Goal: Contribute content: Contribute content

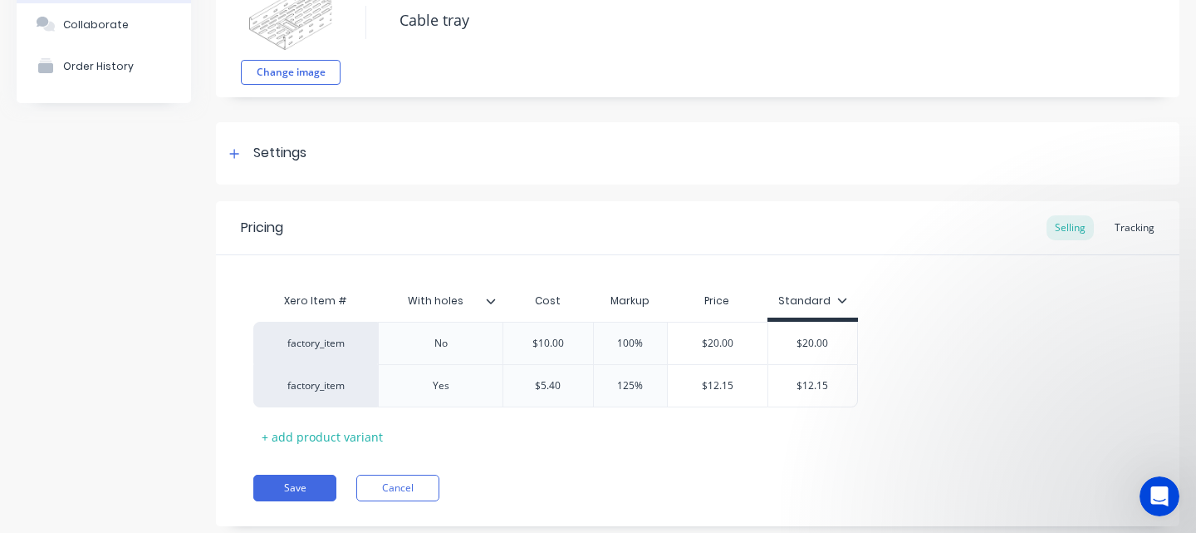
scroll to position [162, 0]
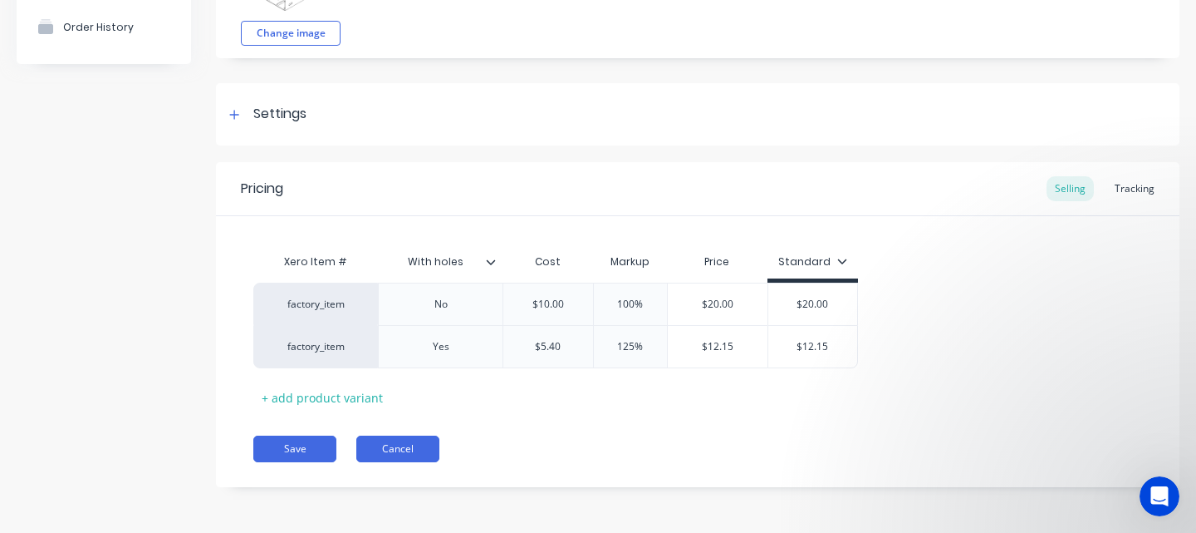
click at [429, 454] on button "Cancel" at bounding box center [397, 448] width 83 height 27
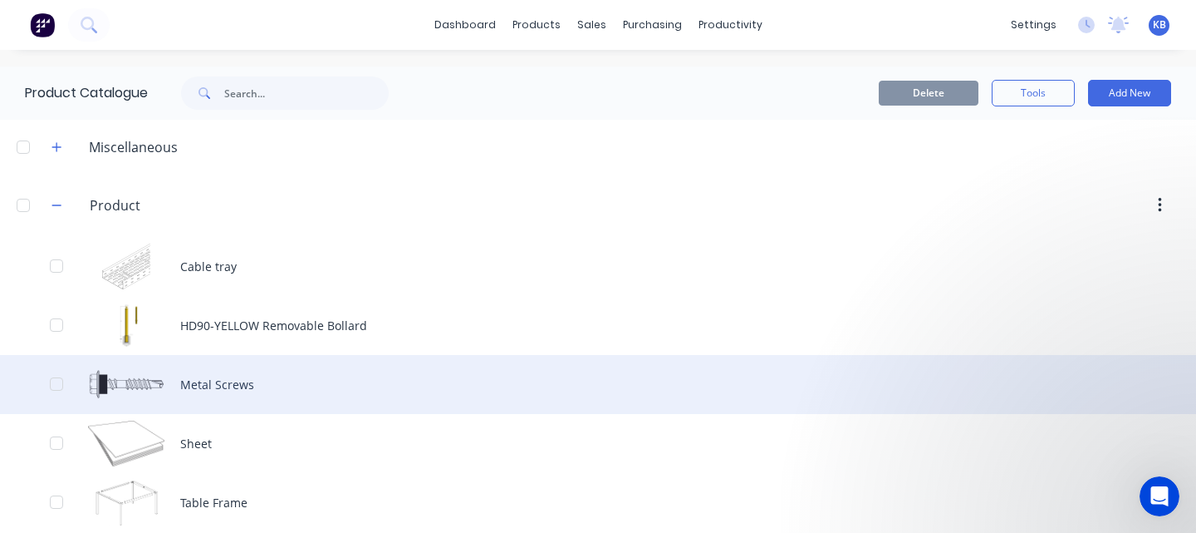
scroll to position [26, 0]
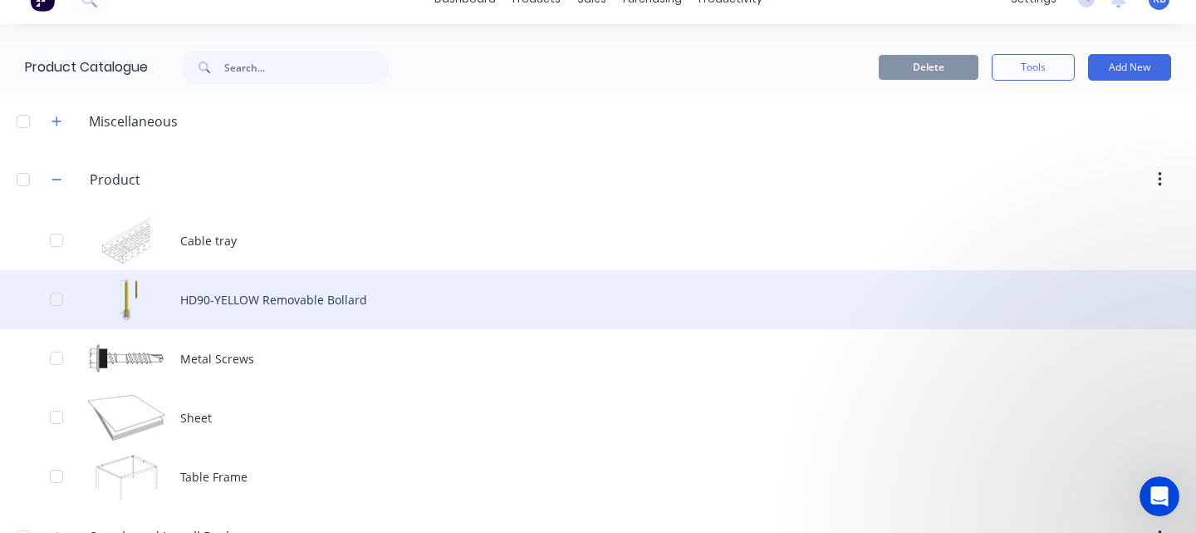
click at [245, 292] on div "HD90-YELLOW Removable Bollard" at bounding box center [598, 299] width 1196 height 59
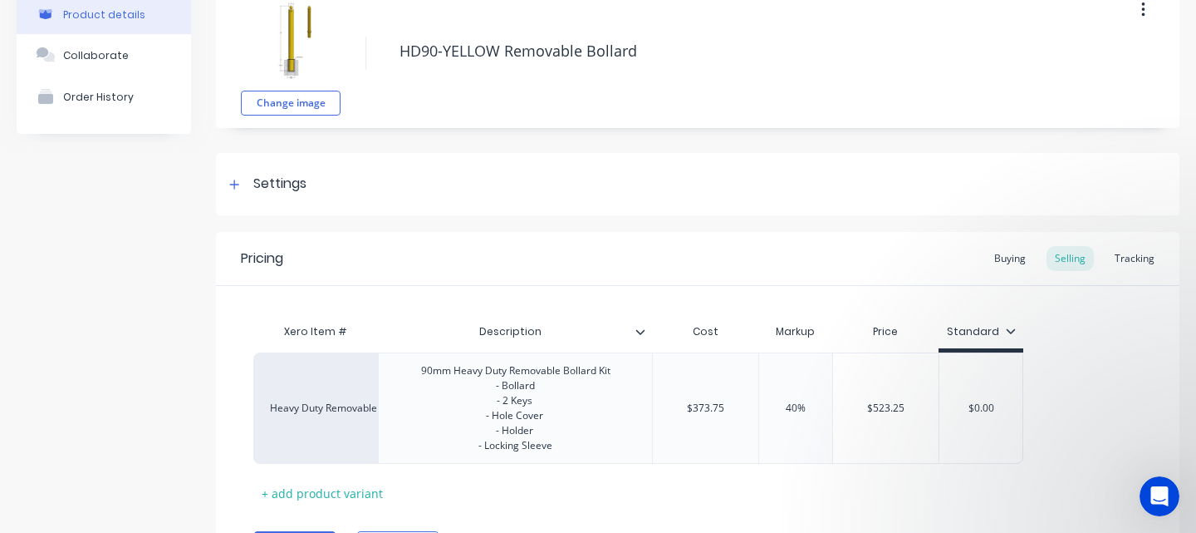
scroll to position [188, 0]
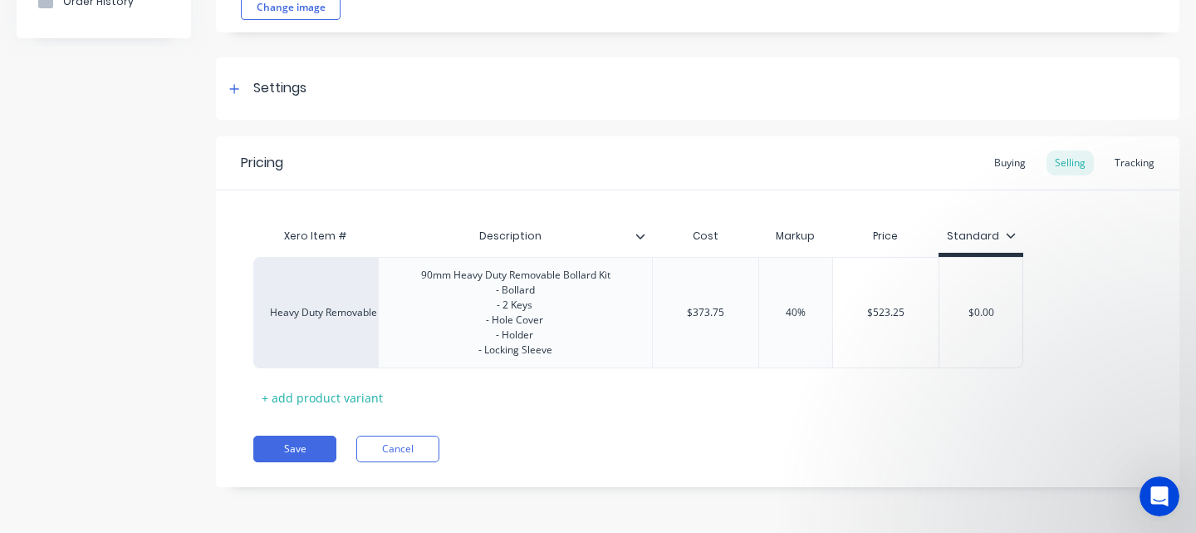
click at [160, 250] on div "Product details Collaborate Order History" at bounding box center [104, 197] width 174 height 629
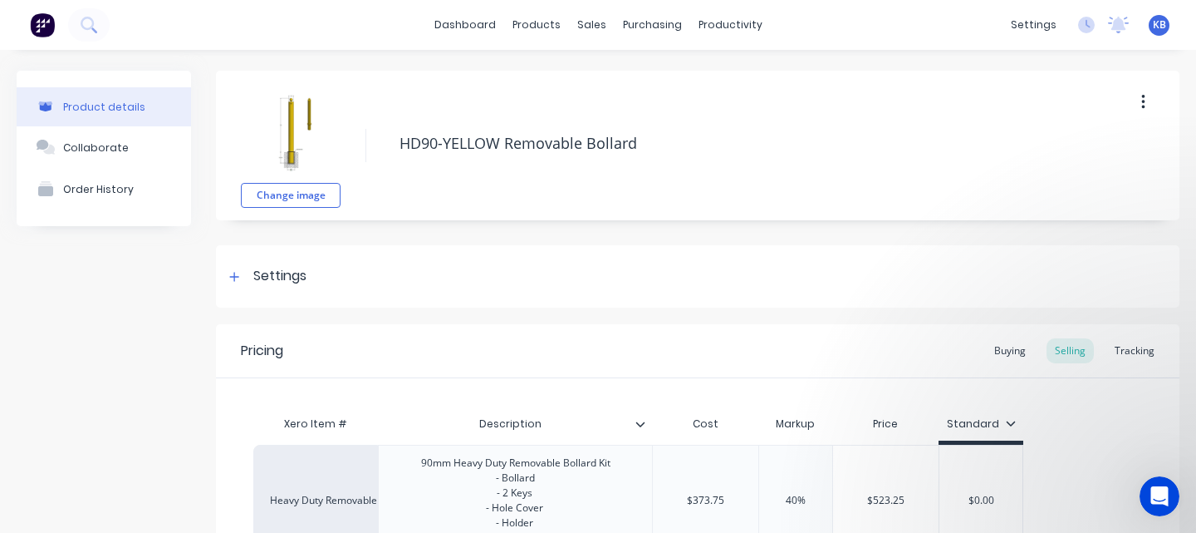
click at [1149, 101] on button "button" at bounding box center [1143, 102] width 39 height 30
click at [1074, 150] on span "Duplicate" at bounding box center [1082, 145] width 125 height 17
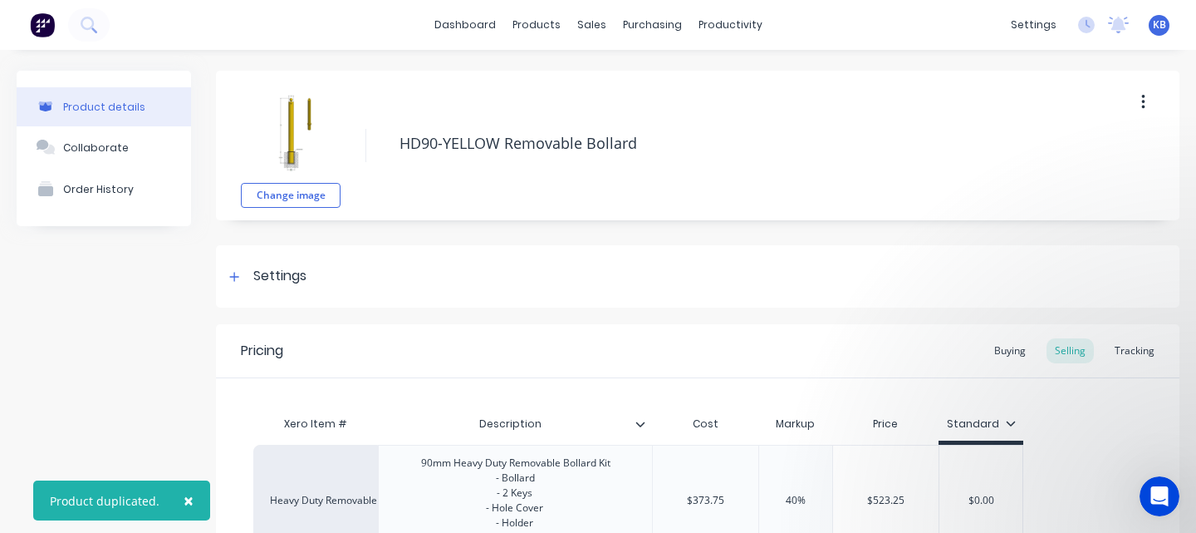
click at [115, 103] on div "Product details" at bounding box center [104, 107] width 82 height 12
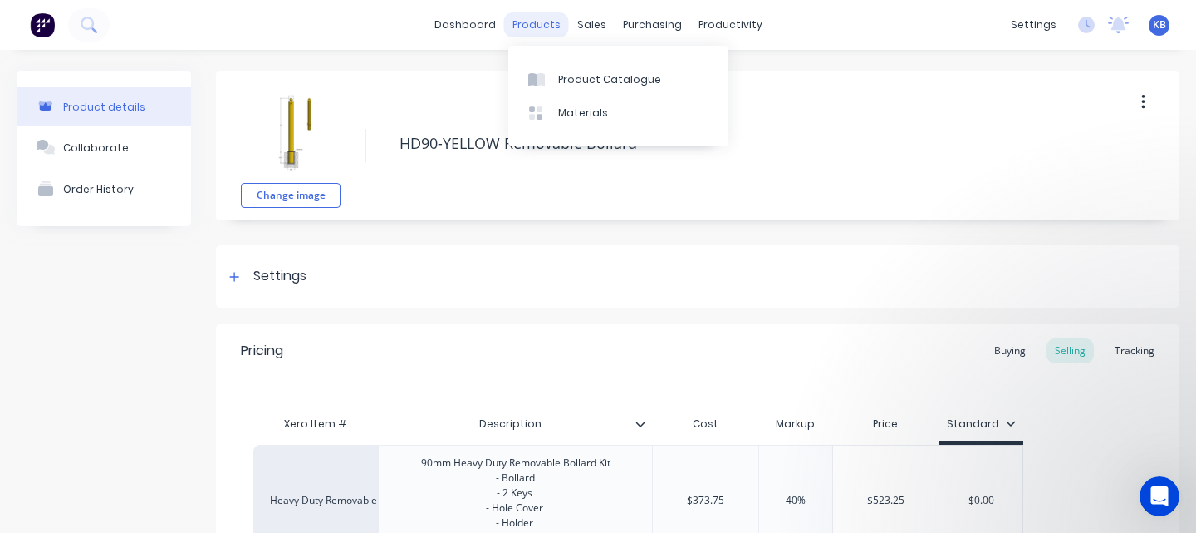
click at [549, 31] on div "products" at bounding box center [536, 24] width 65 height 25
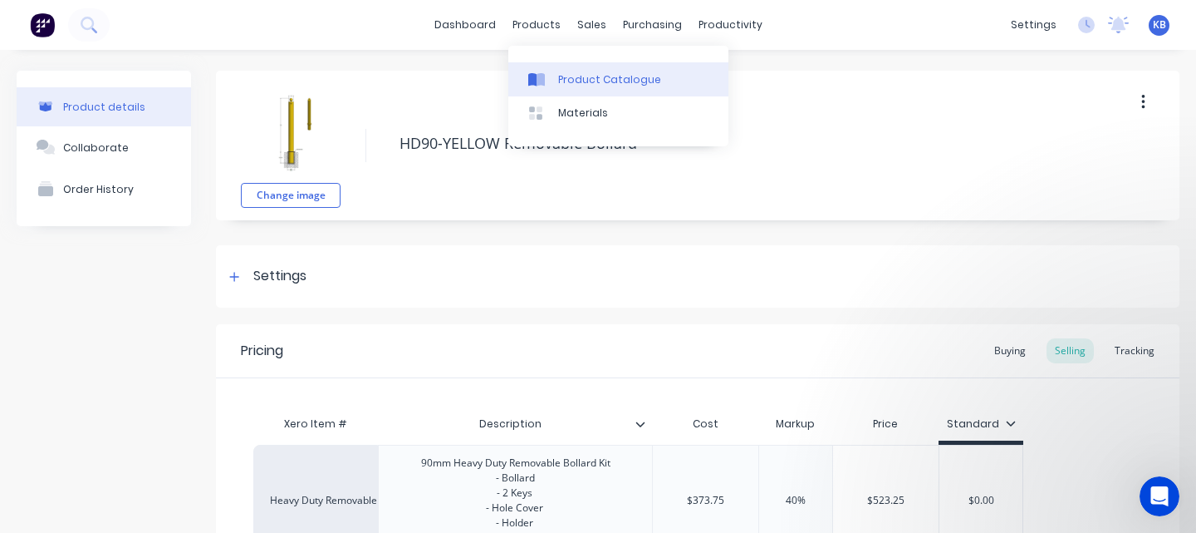
click at [584, 81] on div "Product Catalogue" at bounding box center [609, 79] width 103 height 15
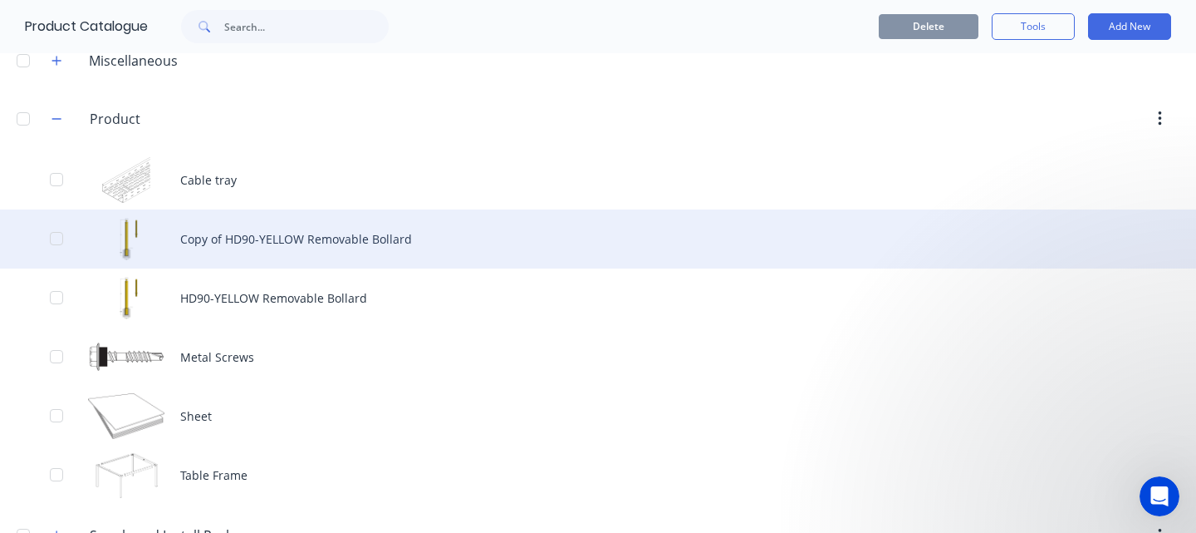
scroll to position [103, 0]
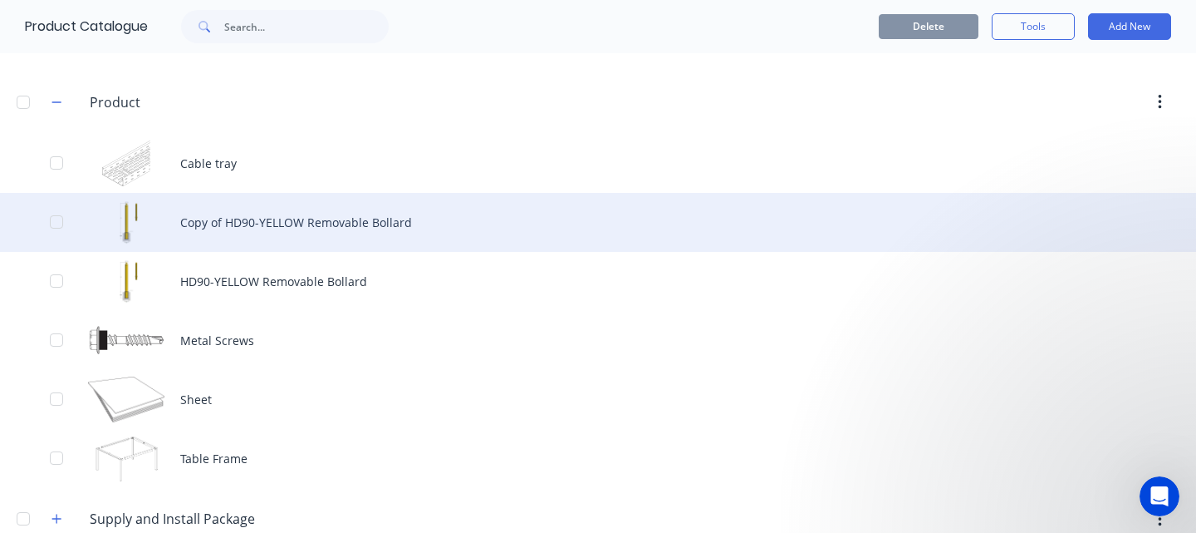
click at [352, 237] on div "Copy of HD90-YELLOW Removable Bollard" at bounding box center [598, 222] width 1196 height 59
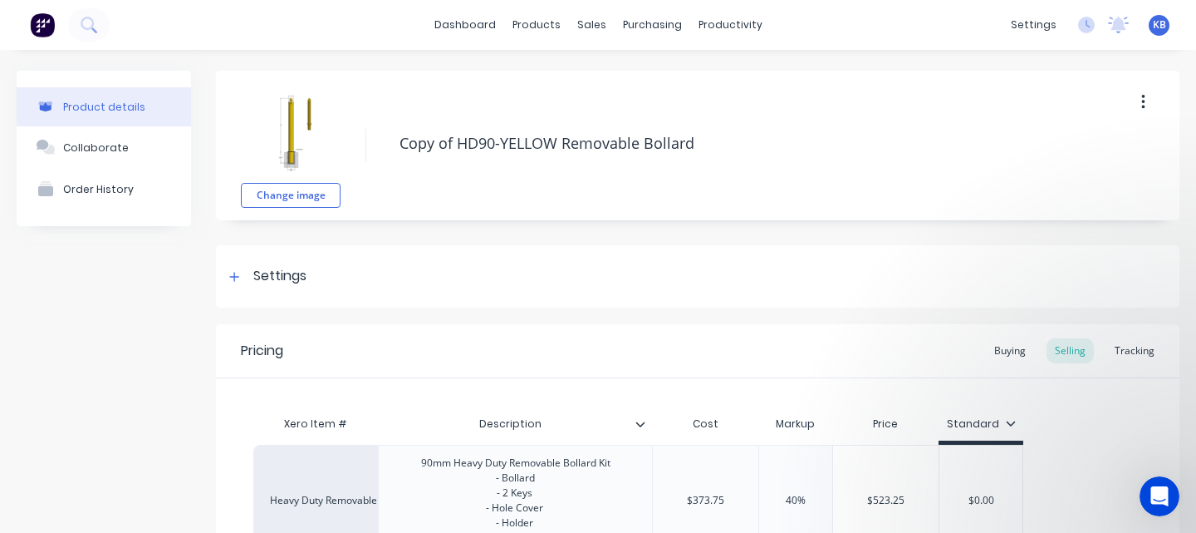
drag, startPoint x: 456, startPoint y: 144, endPoint x: 373, endPoint y: 143, distance: 83.1
click at [372, 143] on div "Change image Copy of HD90-YELLOW Removable Bollard" at bounding box center [698, 146] width 964 height 150
type textarea "x"
type textarea "HD90-YELLOW Removable Bollard"
type textarea "x"
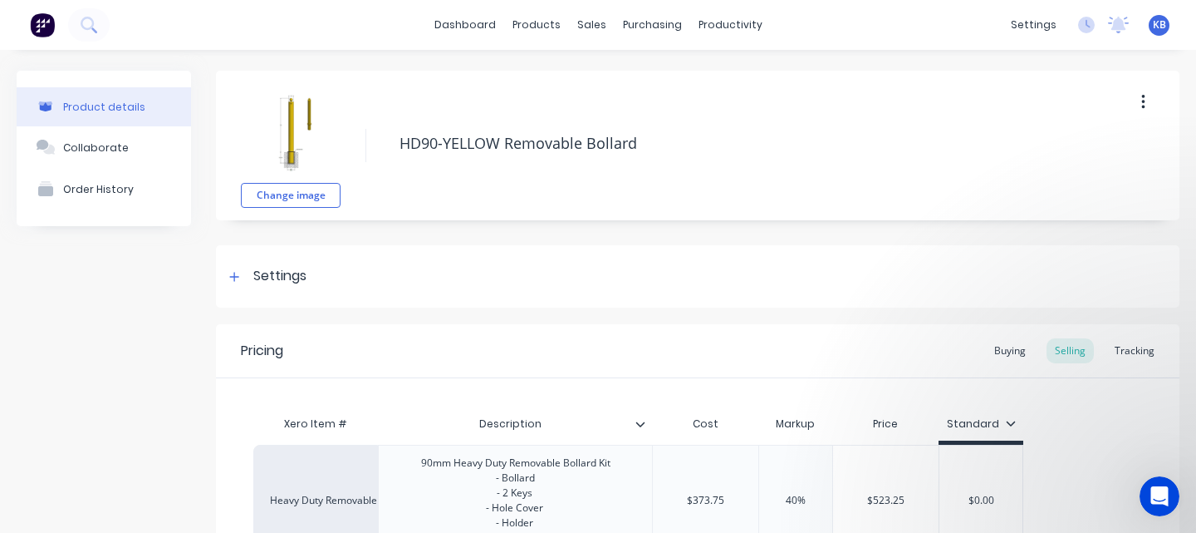
type textarea "HD90-YELLO Removable Bollard"
type textarea "x"
type textarea "HD90-YELL Removable Bollard"
type textarea "x"
type textarea "HD90-YEL Removable Bollard"
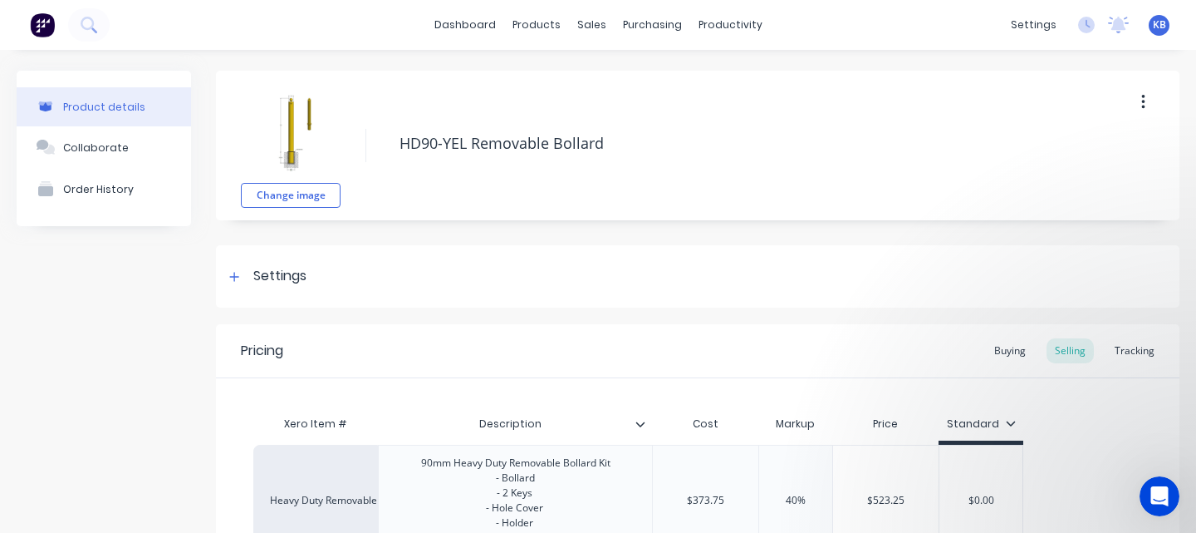
type textarea "x"
type textarea "HD90-YE Removable Bollard"
type textarea "x"
type textarea "HD90-Y Removable Bollard"
type textarea "x"
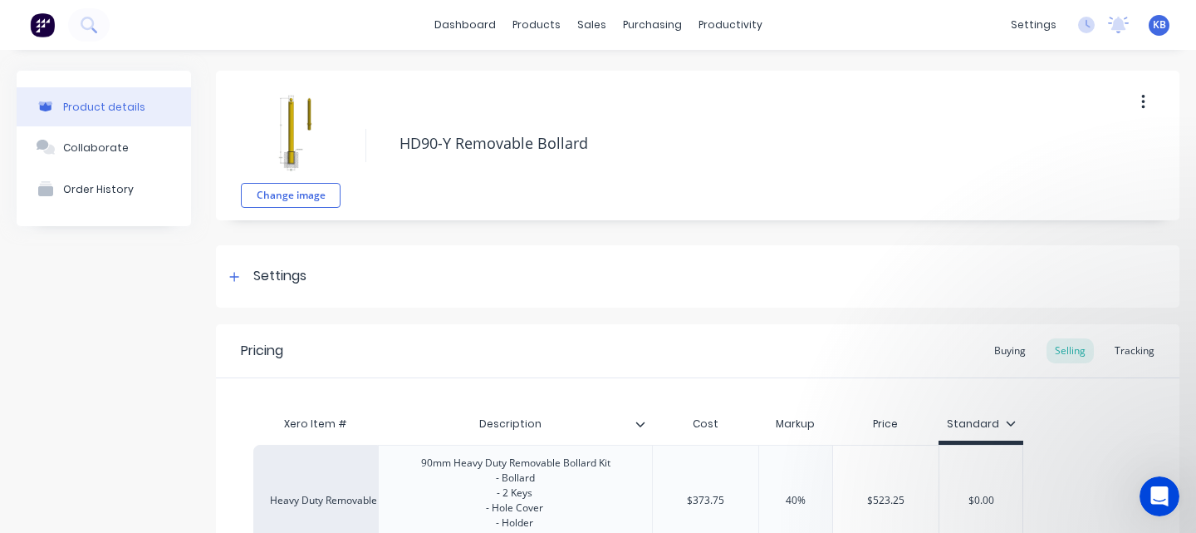
type textarea "HD90- Removable Bollard"
type textarea "x"
type textarea "HD90-B Removable Bollard"
type textarea "x"
type textarea "HD90-BL Removable Bollard"
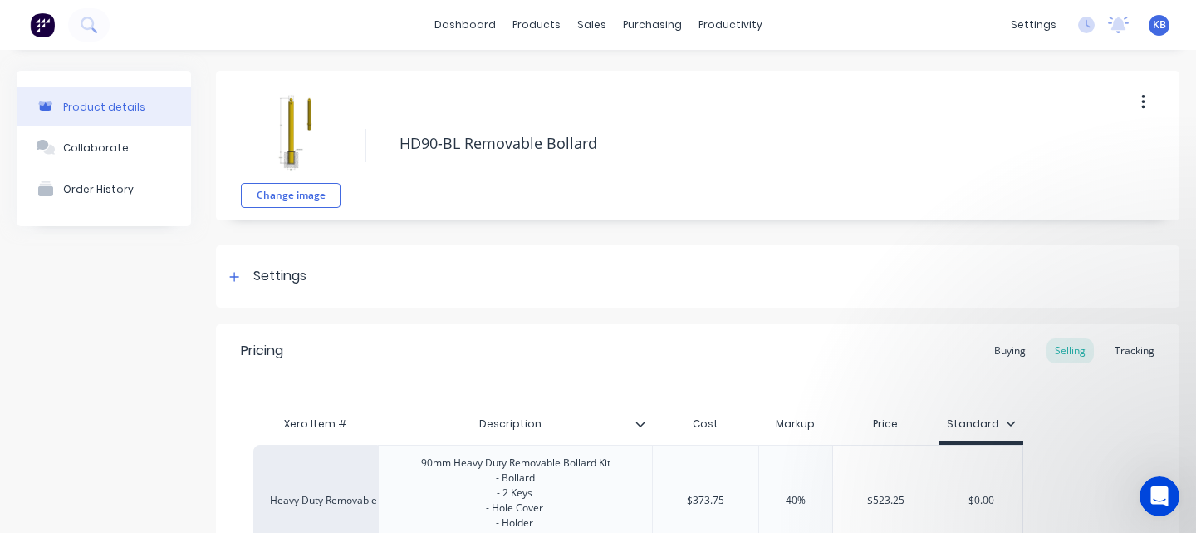
type textarea "x"
type textarea "HD90-BLA Removable Bollard"
type textarea "x"
type textarea "HD90-BLAC Removable Bollard"
type textarea "x"
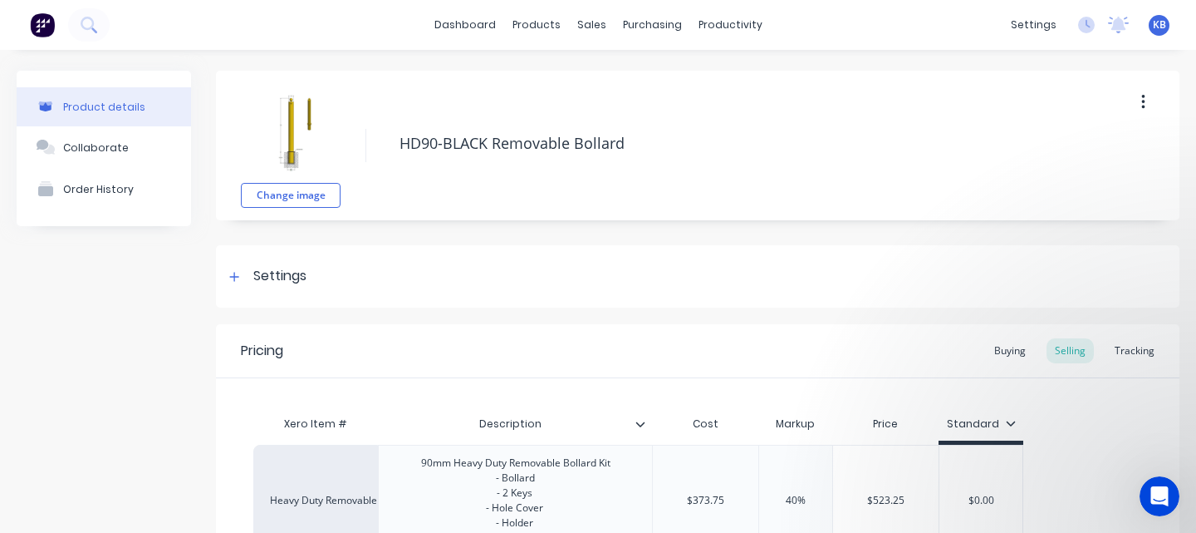
type textarea "HD90-BLACK Removable Bollard"
type textarea "x"
type textarea "HD90-BLACK Removable Bollard"
click at [667, 182] on div "Change image HD90-BLACK Removable Bollard" at bounding box center [698, 146] width 964 height 150
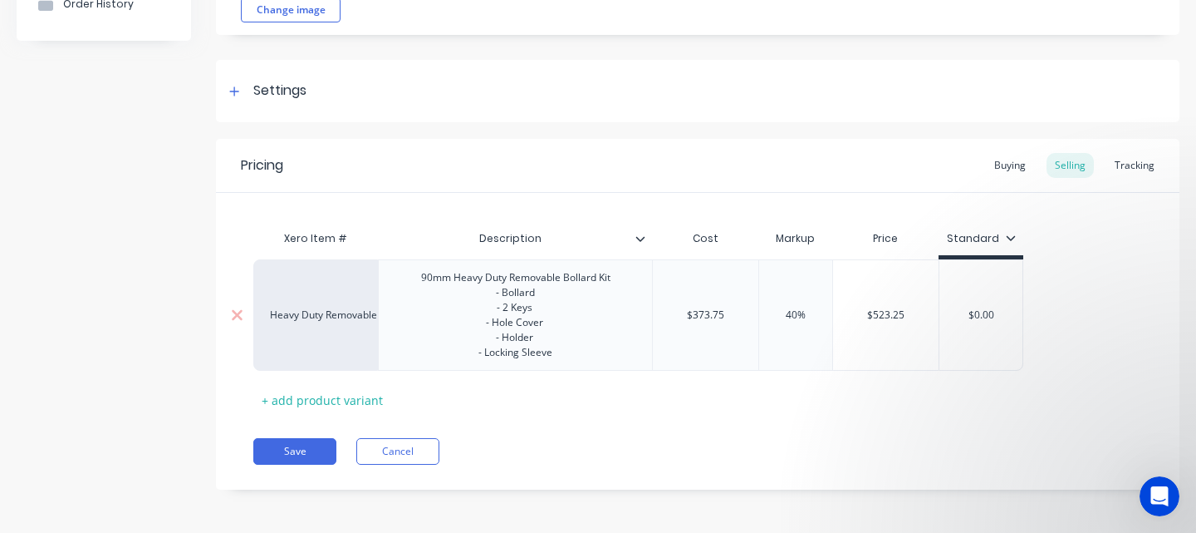
scroll to position [188, 0]
click at [575, 346] on div "90mm Heavy Duty Removable Bollard Kit - Bollard - 2 Keys - Hole Cover - Holder …" at bounding box center [516, 312] width 216 height 96
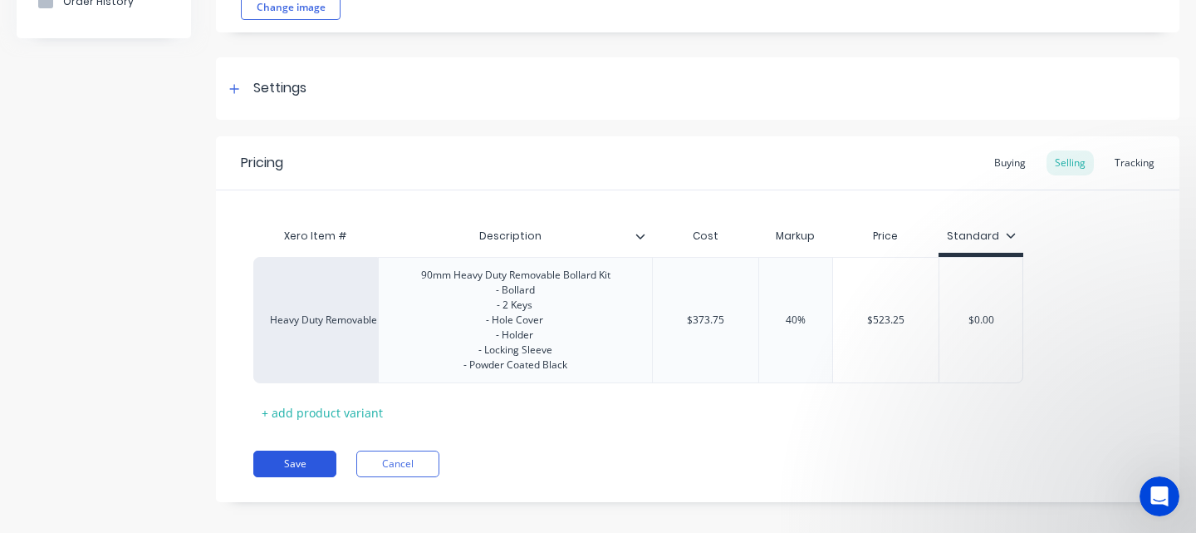
click at [307, 468] on button "Save" at bounding box center [294, 463] width 83 height 27
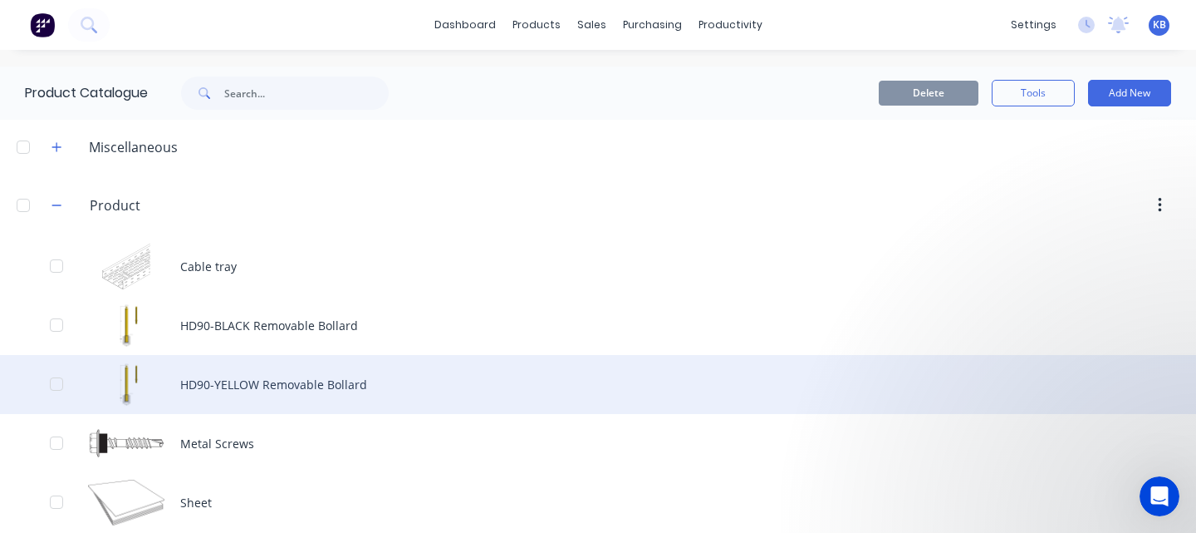
click at [427, 384] on div "HD90-YELLOW Removable Bollard" at bounding box center [598, 384] width 1196 height 59
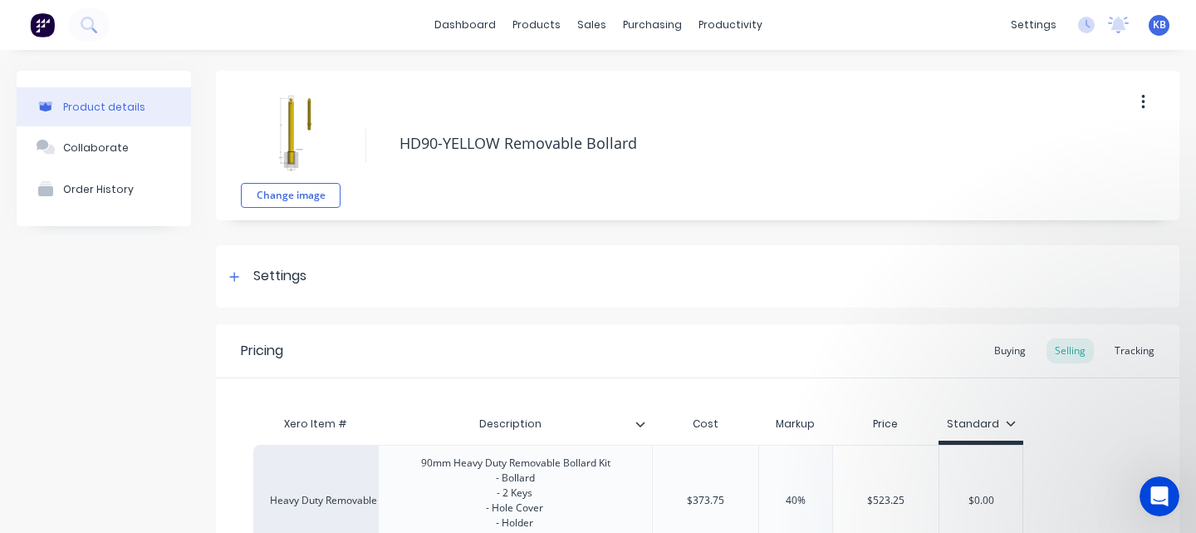
scroll to position [188, 0]
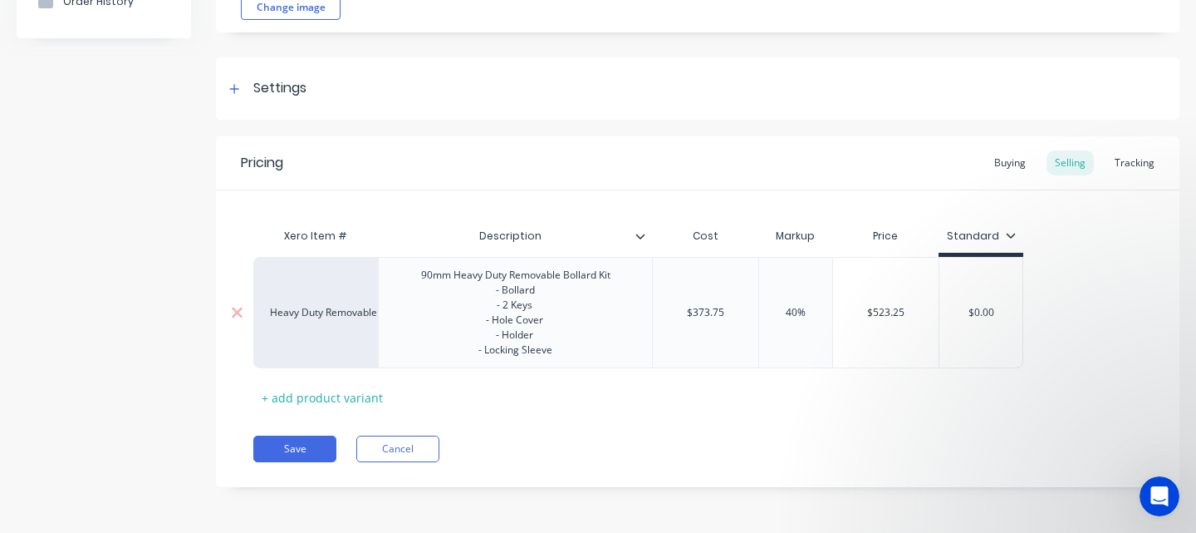
click at [565, 351] on div "90mm Heavy Duty Removable Bollard Kit - Bollard - 2 Keys - Hole Cover - Holder …" at bounding box center [516, 312] width 216 height 96
type textarea "x"
click at [1008, 158] on div "Buying" at bounding box center [1010, 162] width 48 height 25
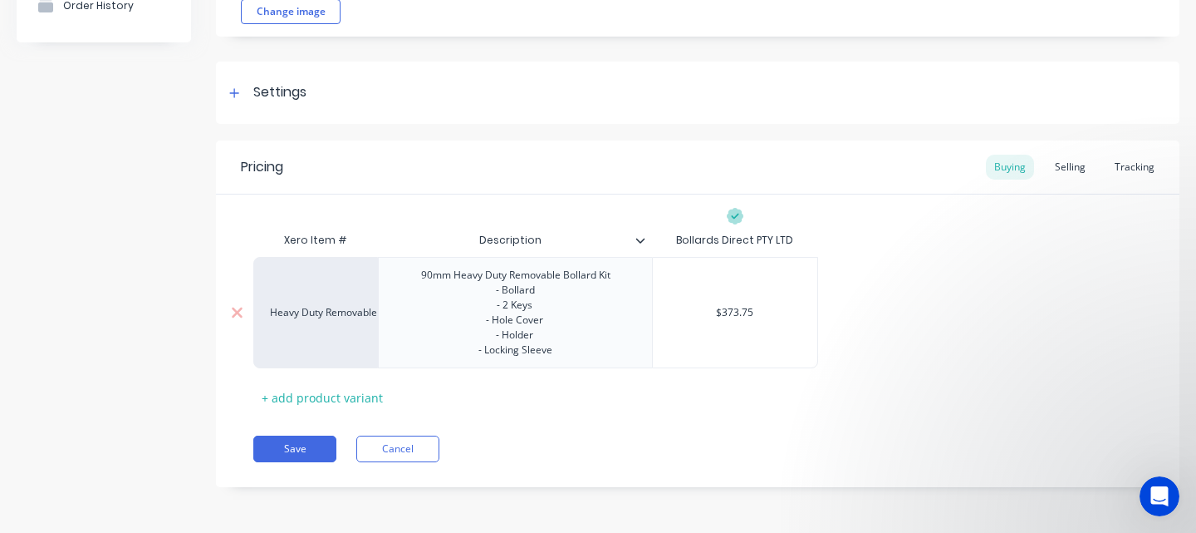
click at [565, 356] on div "90mm Heavy Duty Removable Bollard Kit - Bollard - 2 Keys - Hole Cover - Holder …" at bounding box center [516, 312] width 216 height 96
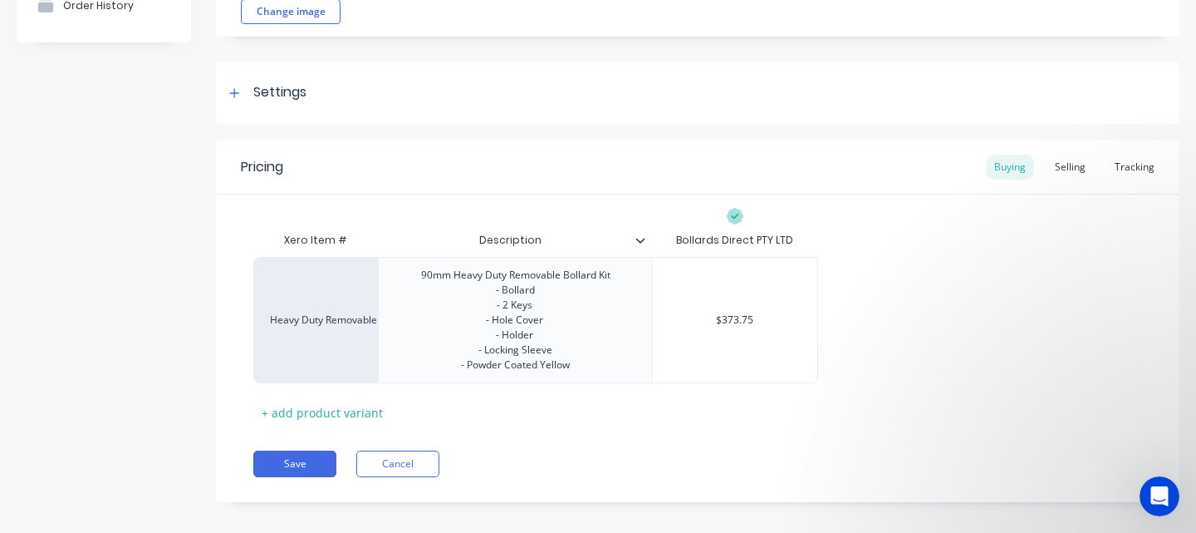
click at [582, 435] on div "Pricing Buying Selling Tracking Xero Item # Description Bollards Direct PTY LTD…" at bounding box center [698, 320] width 964 height 361
click at [306, 463] on button "Save" at bounding box center [294, 463] width 83 height 27
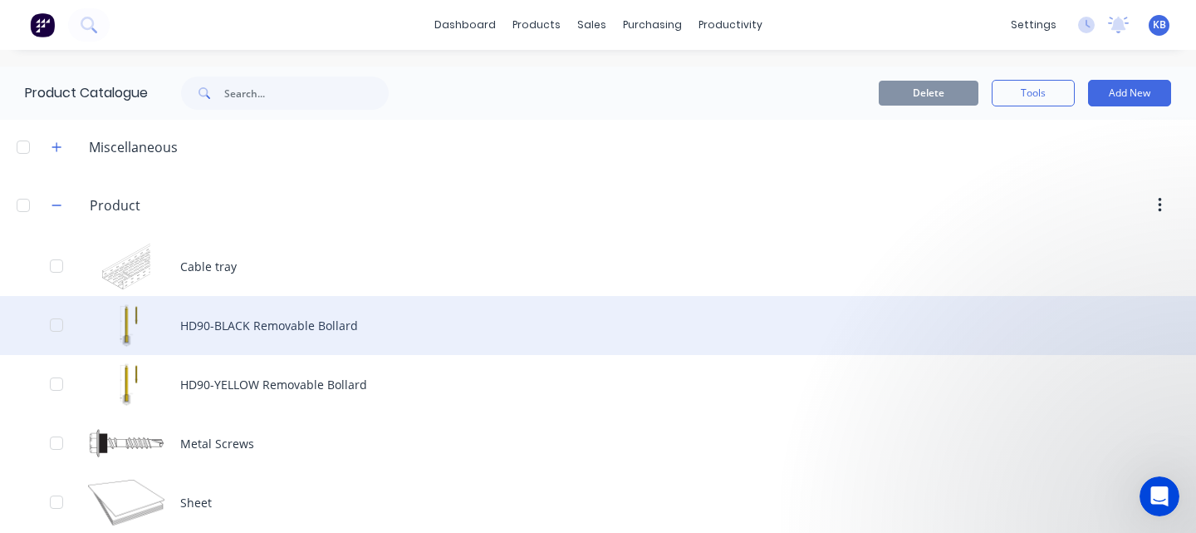
click at [272, 329] on div "HD90-BLACK Removable Bollard" at bounding box center [598, 325] width 1196 height 59
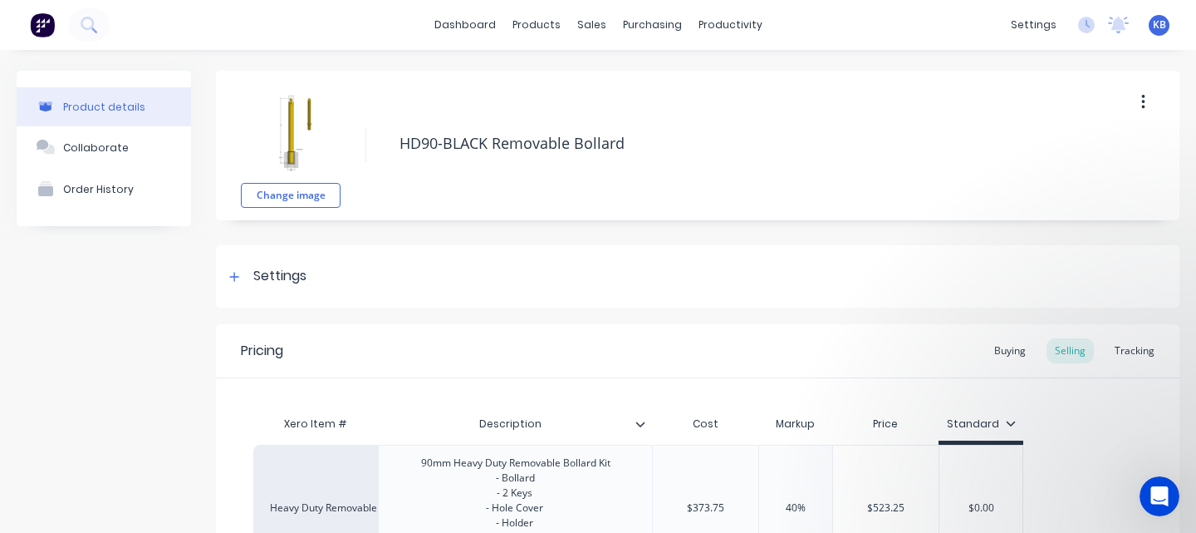
type textarea "x"
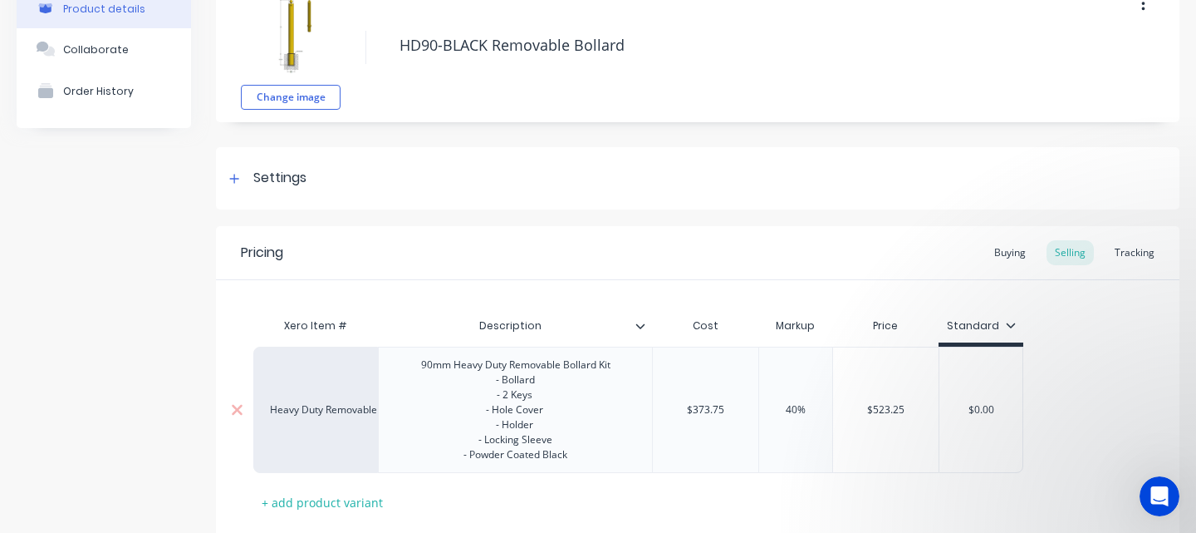
scroll to position [203, 0]
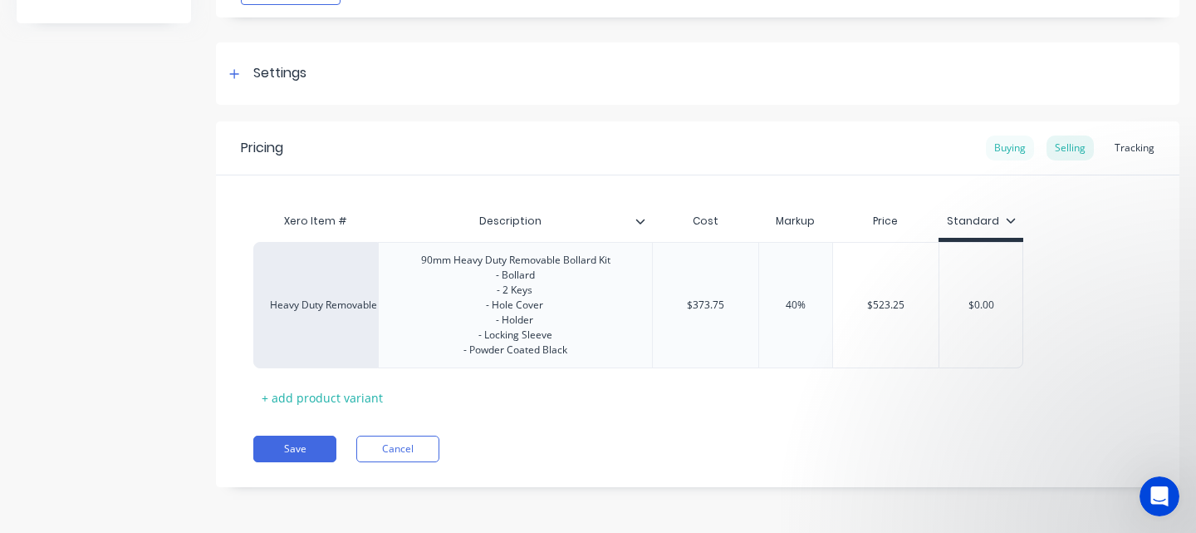
click at [1013, 144] on div "Buying" at bounding box center [1010, 147] width 48 height 25
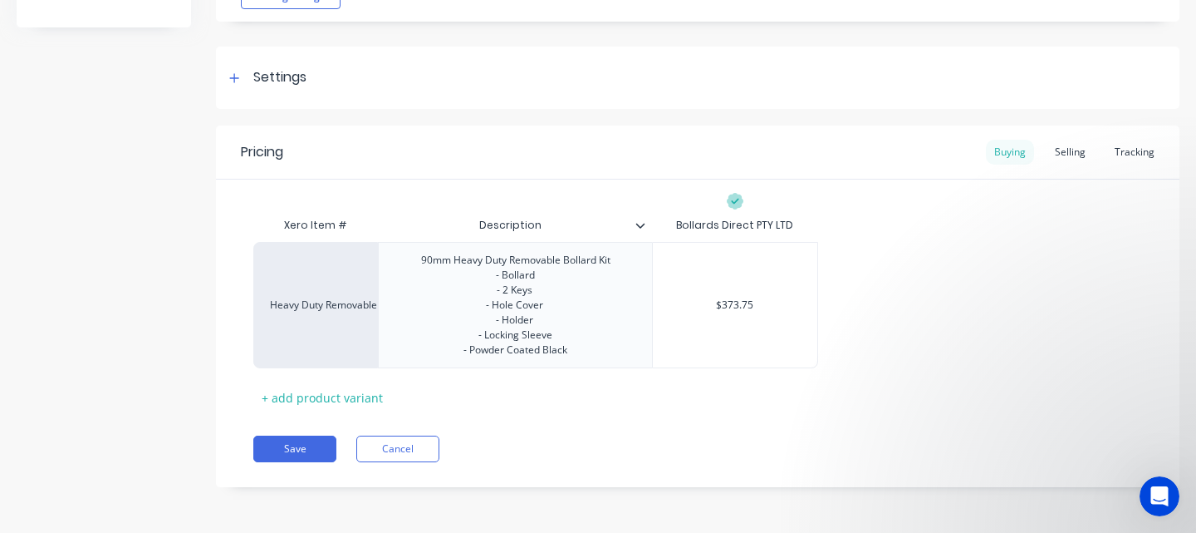
scroll to position [199, 0]
click at [1140, 149] on div "Tracking" at bounding box center [1135, 152] width 56 height 25
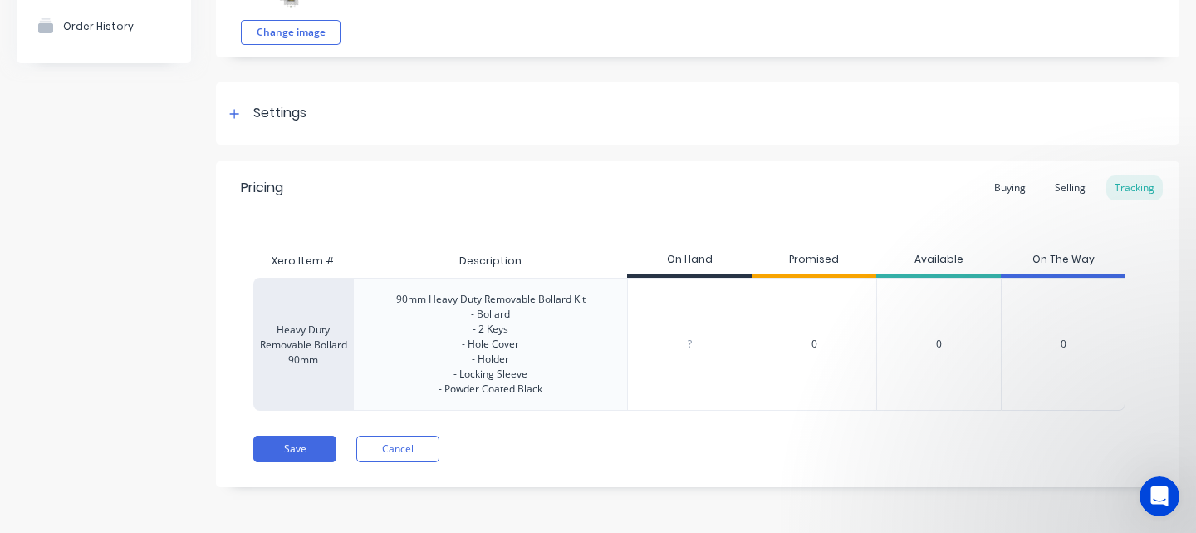
scroll to position [163, 0]
type input "0"
click at [693, 344] on input "0" at bounding box center [690, 343] width 124 height 15
type textarea "x"
type input "0"
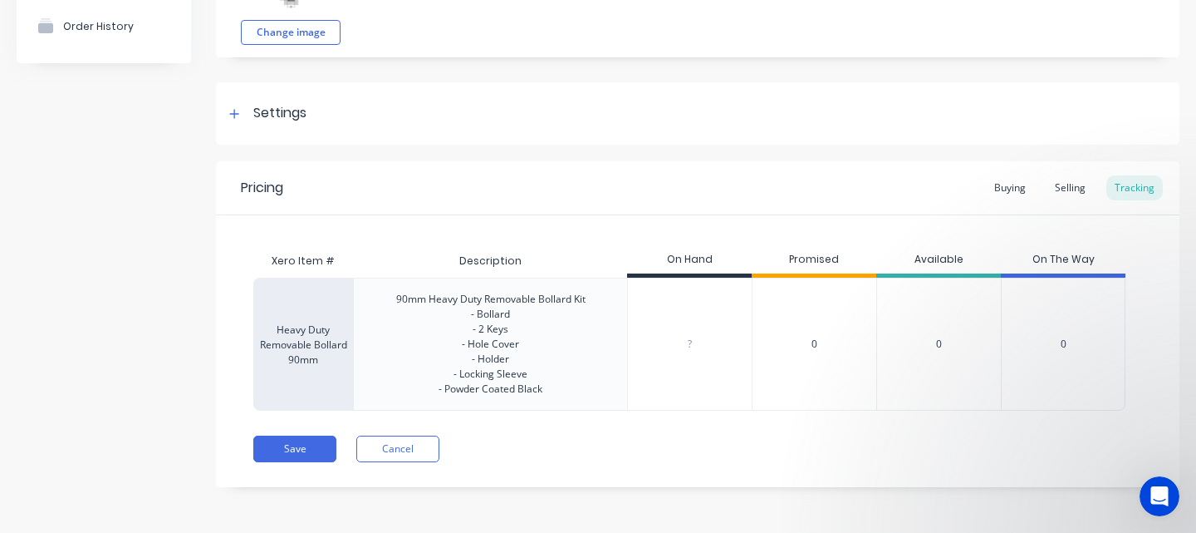
type textarea "x"
type input "2"
type textarea "x"
type input "26"
type textarea "x"
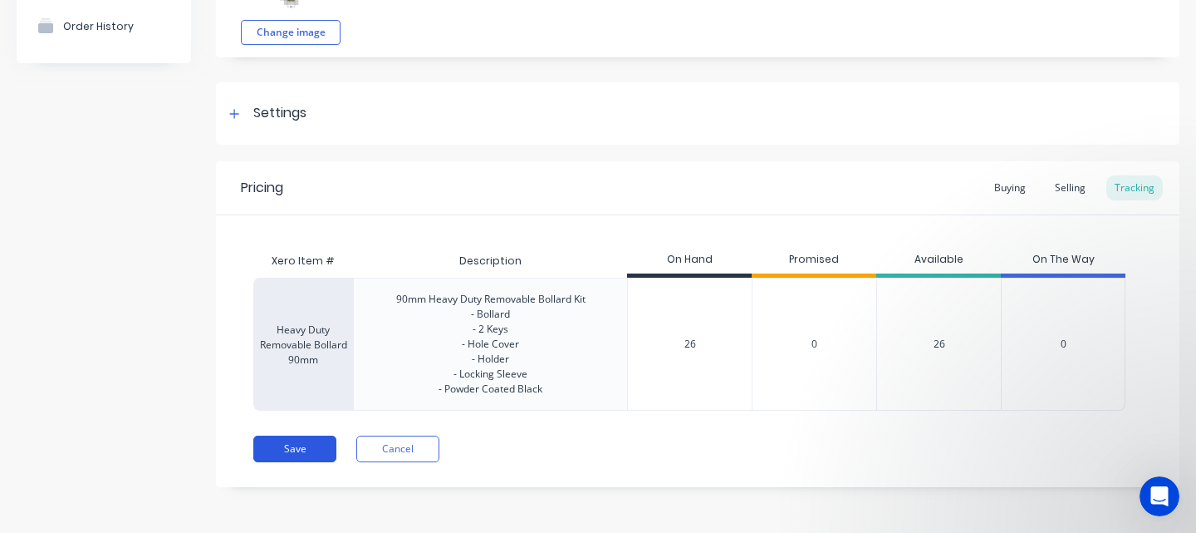
type input "26"
click at [310, 447] on button "Save" at bounding box center [294, 448] width 83 height 27
type textarea "x"
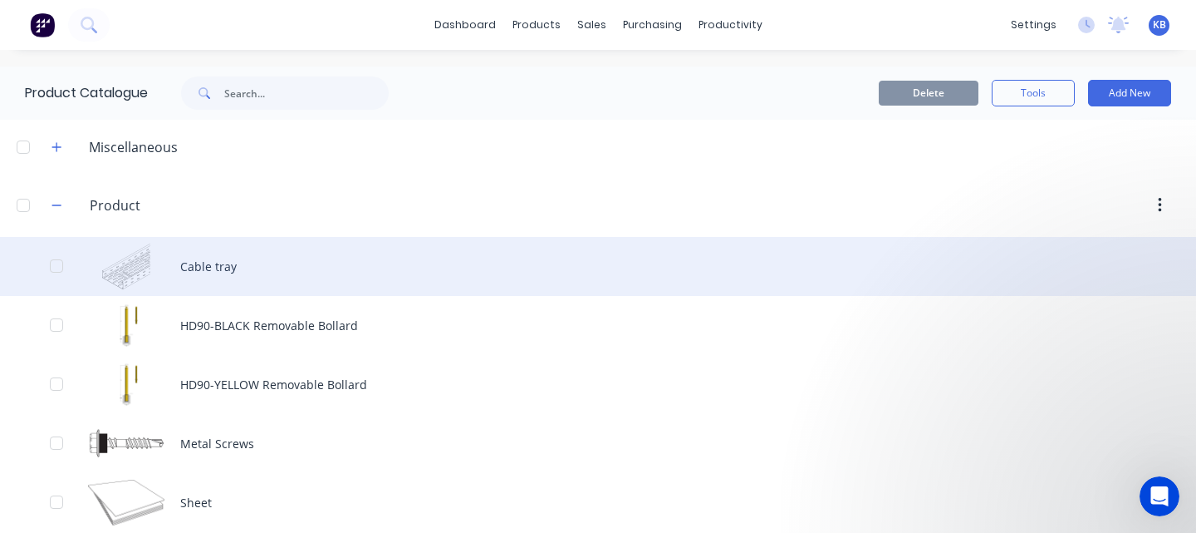
click at [59, 267] on div at bounding box center [56, 265] width 33 height 33
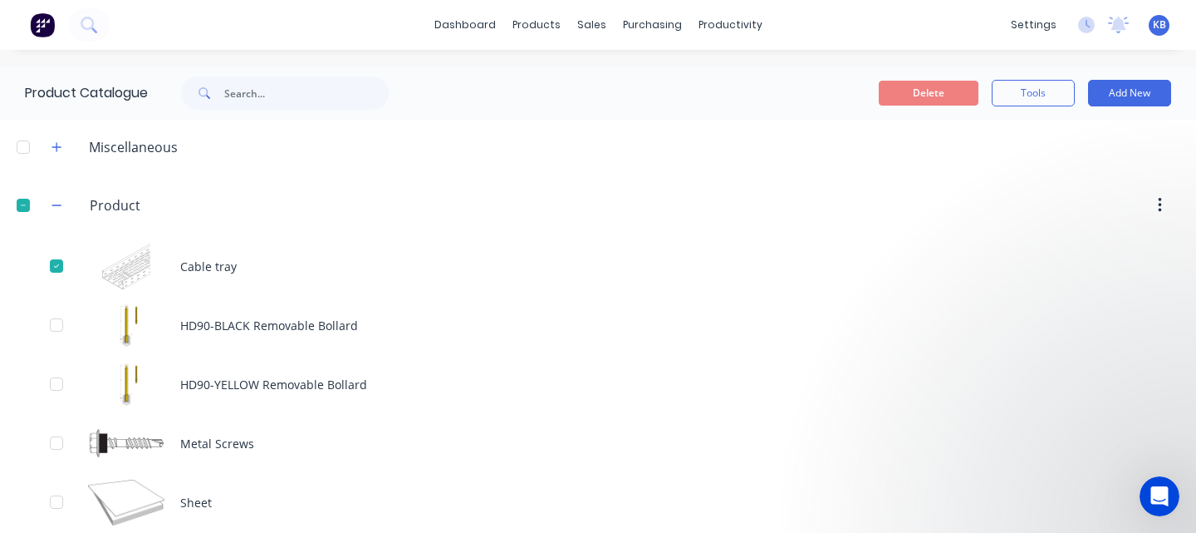
scroll to position [2, 0]
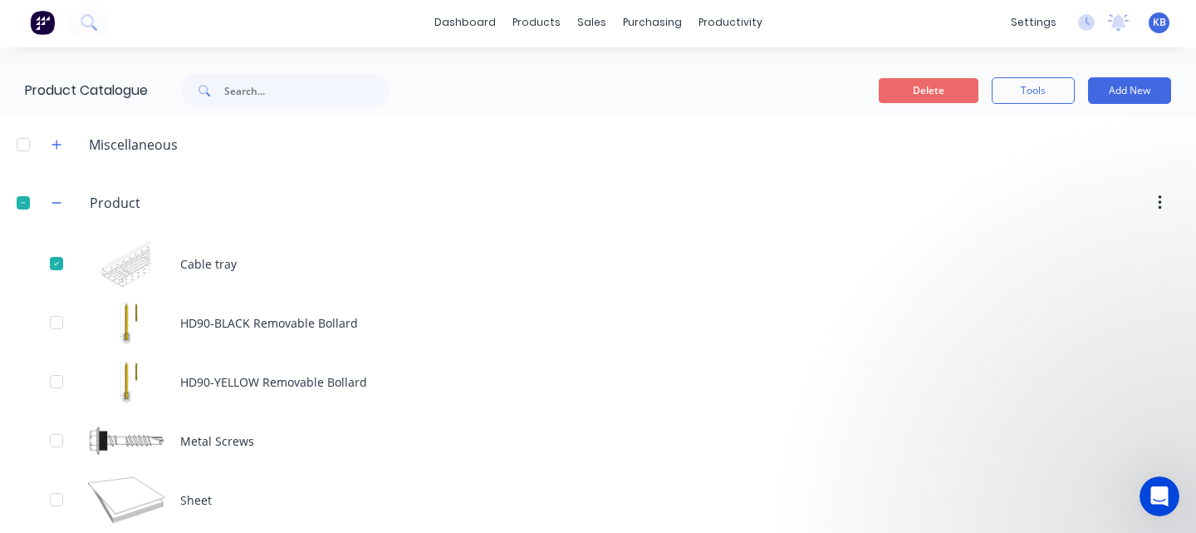
click at [931, 88] on button "Delete" at bounding box center [929, 90] width 100 height 25
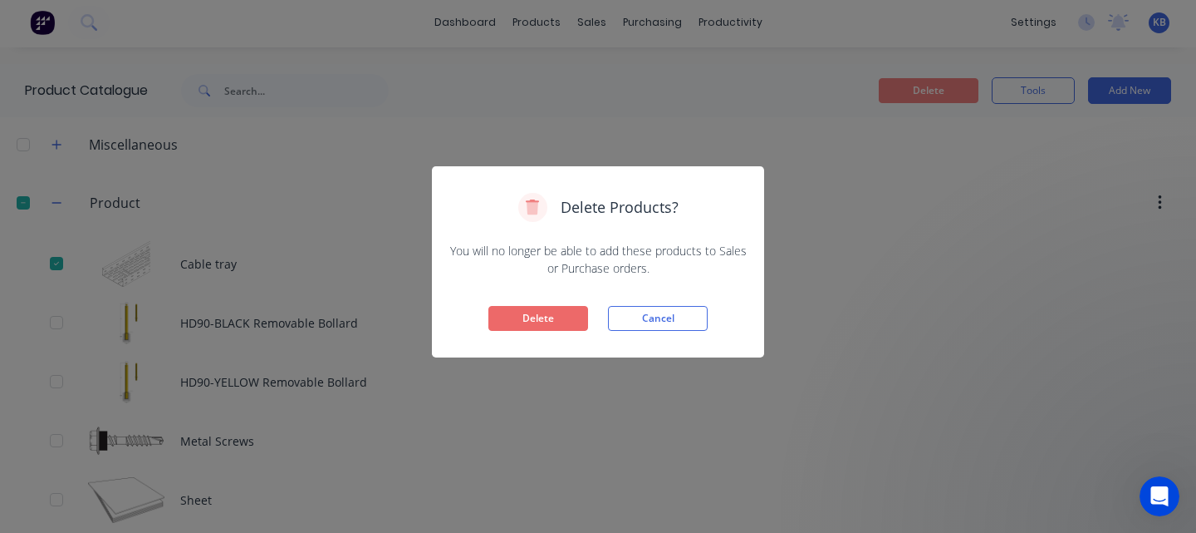
click at [538, 317] on button "Delete" at bounding box center [539, 318] width 100 height 25
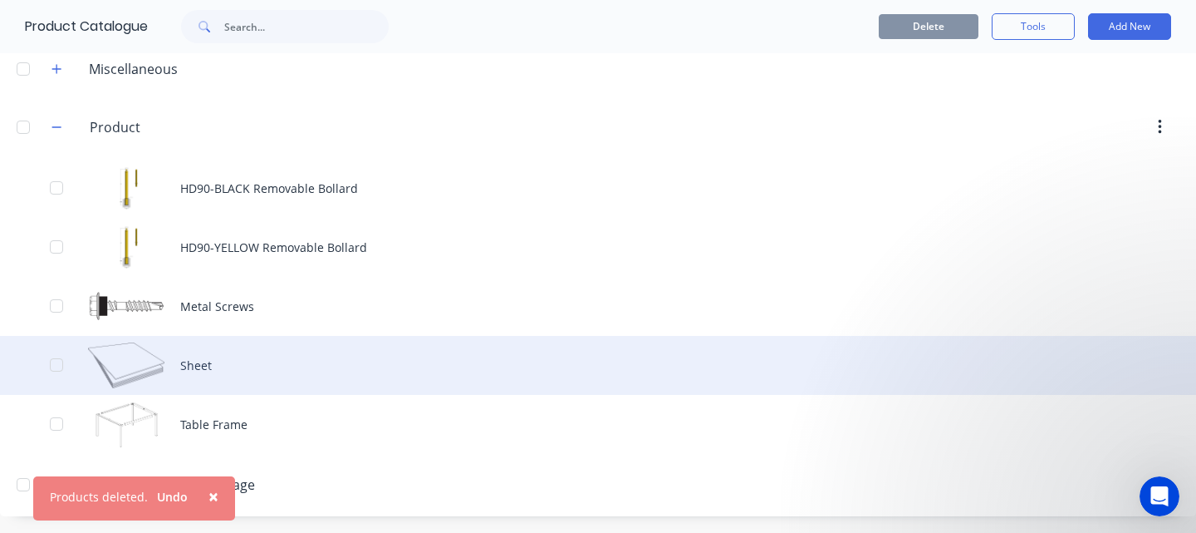
scroll to position [71, 0]
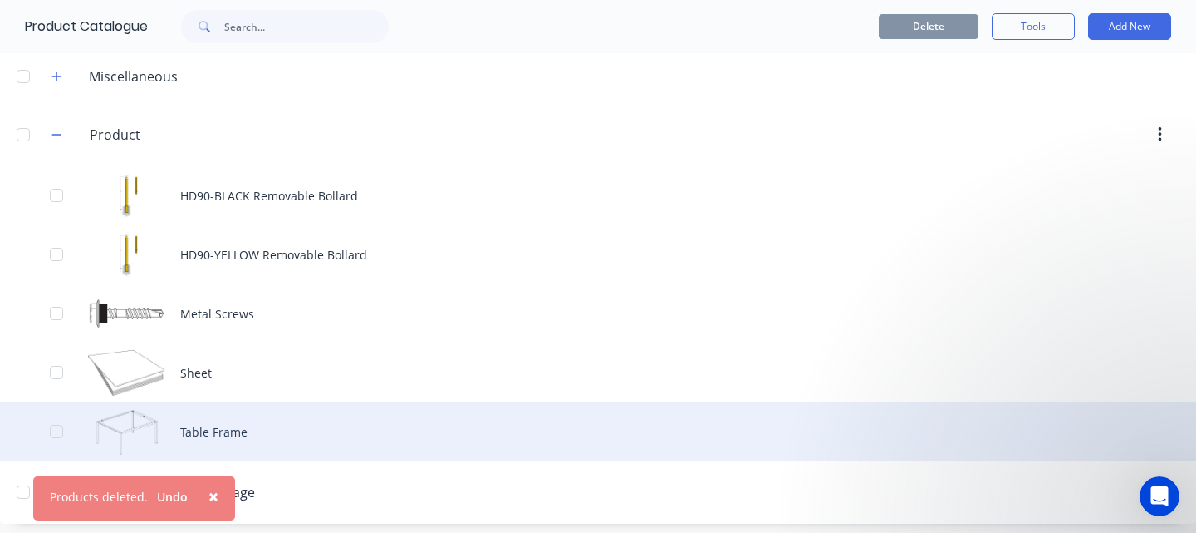
click at [56, 429] on div at bounding box center [56, 431] width 33 height 33
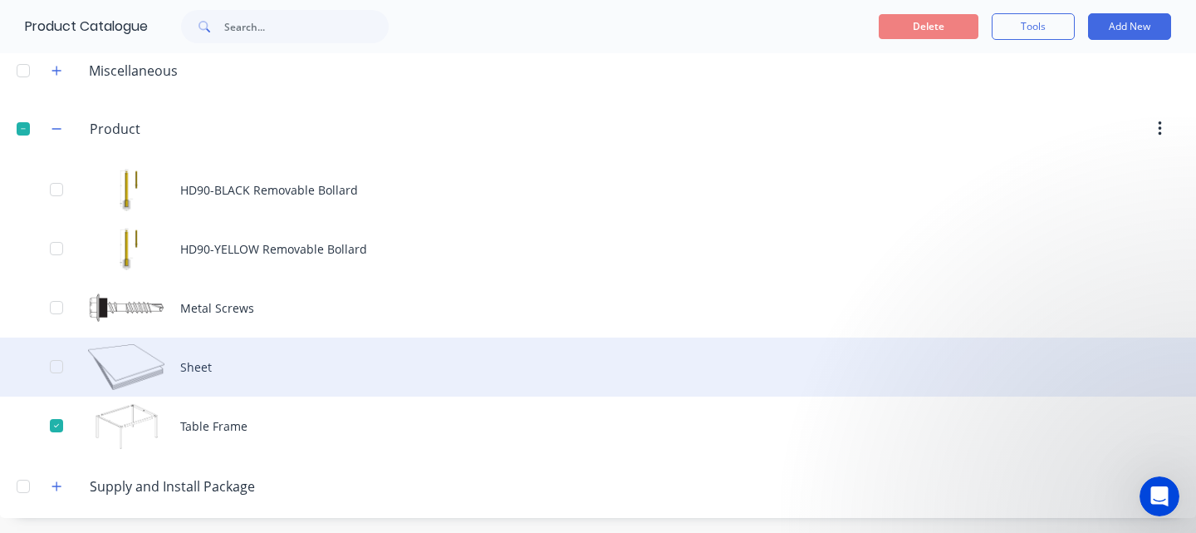
scroll to position [78, 0]
click at [58, 373] on div at bounding box center [56, 364] width 33 height 33
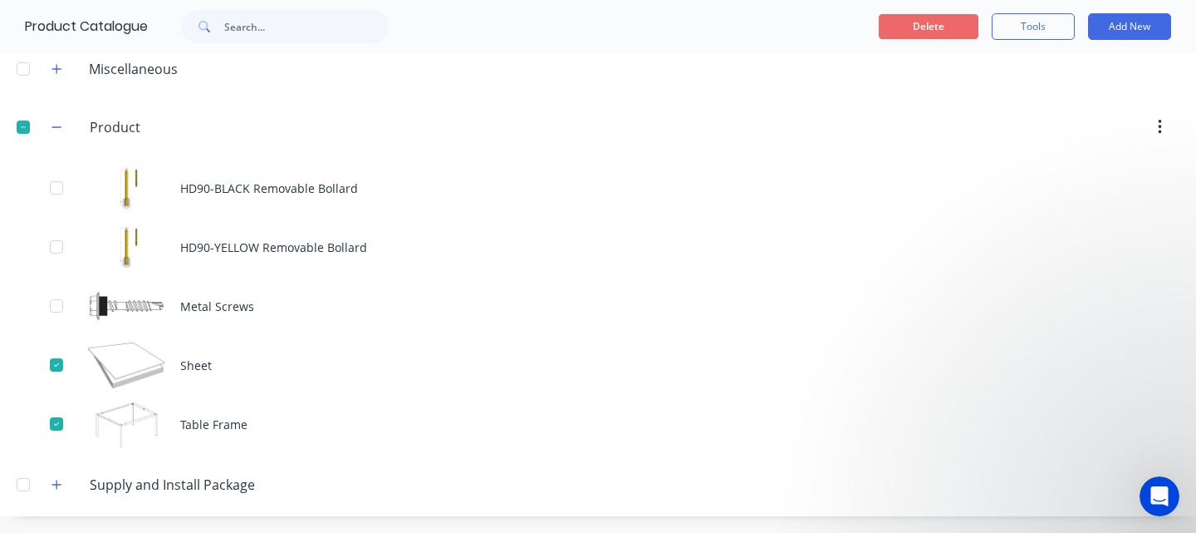
click at [937, 27] on button "Delete" at bounding box center [929, 26] width 100 height 25
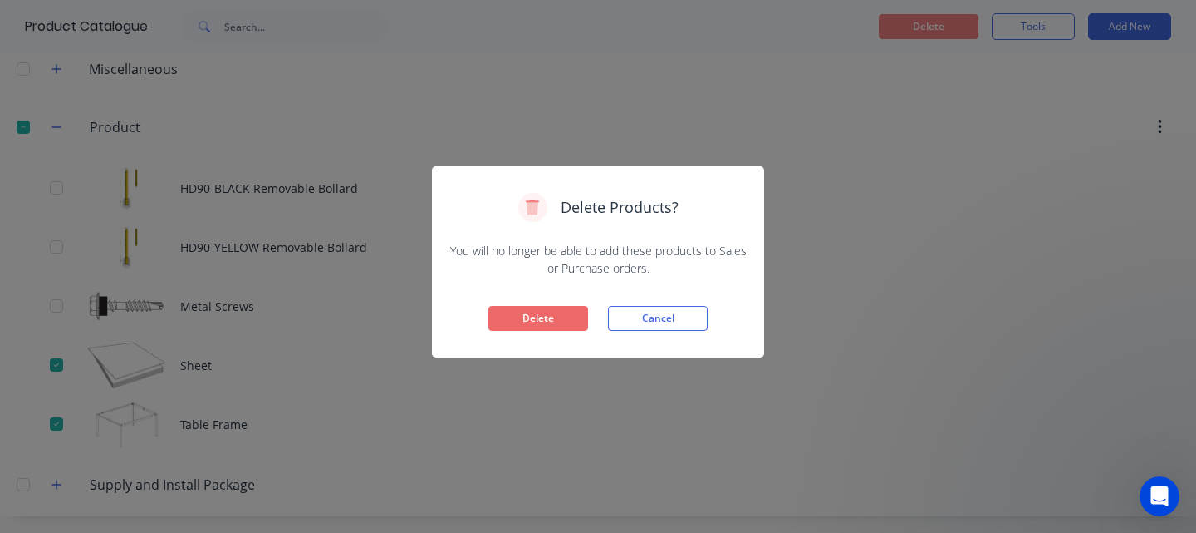
click at [549, 324] on button "Delete" at bounding box center [539, 318] width 100 height 25
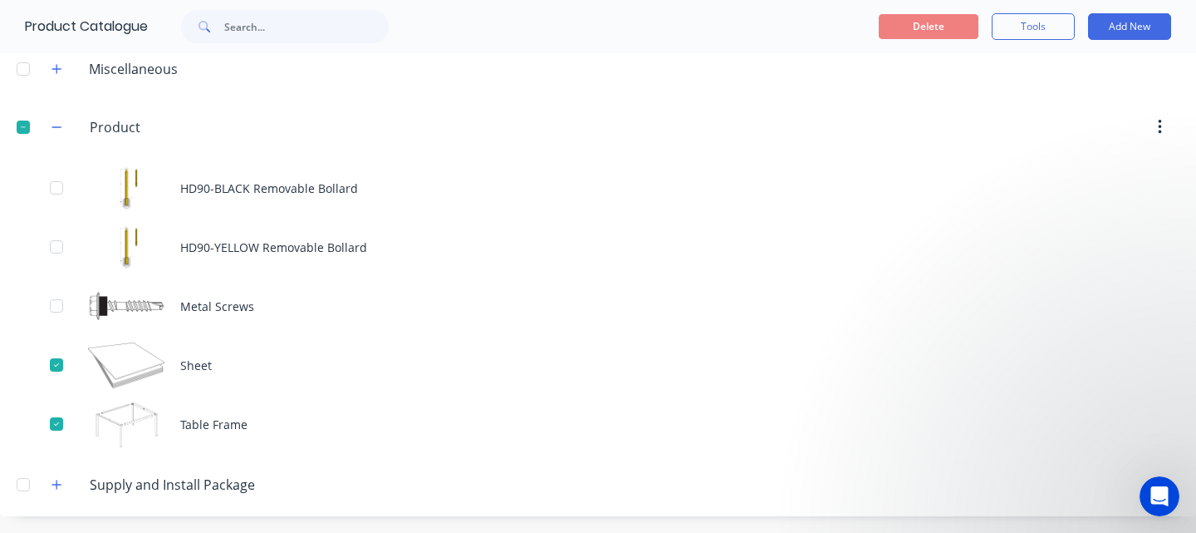
scroll to position [0, 0]
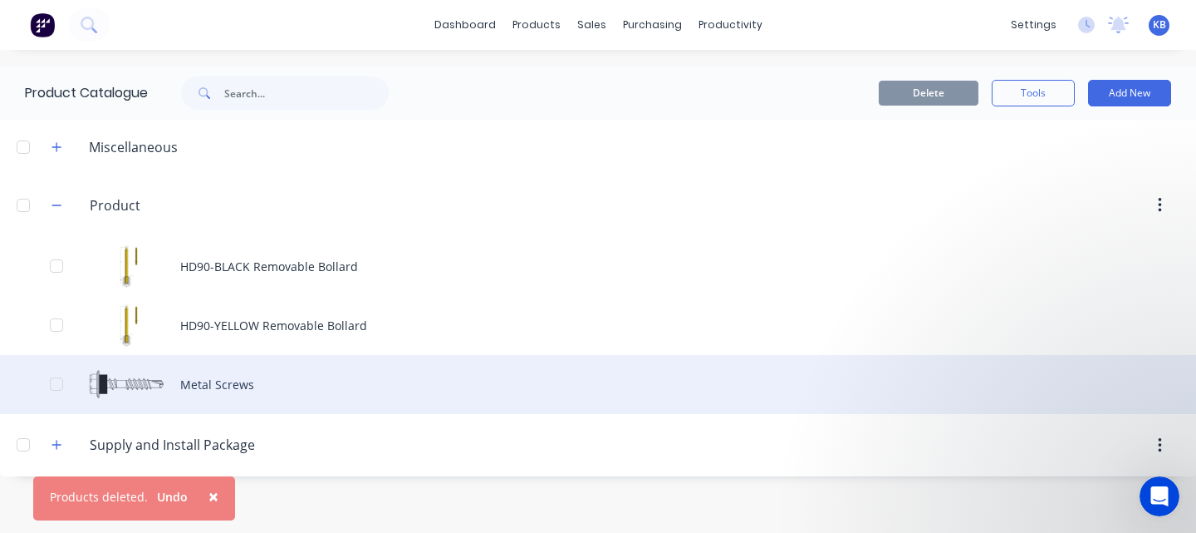
drag, startPoint x: 58, startPoint y: 386, endPoint x: 99, endPoint y: 385, distance: 40.7
click at [58, 386] on div at bounding box center [56, 383] width 33 height 33
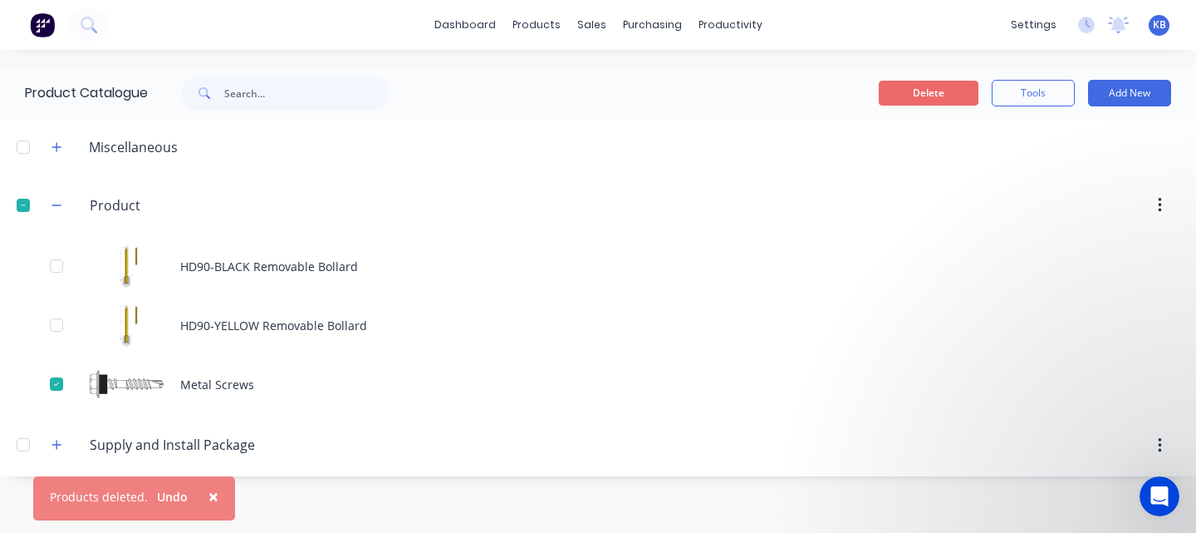
click at [899, 95] on button "Delete" at bounding box center [929, 93] width 100 height 25
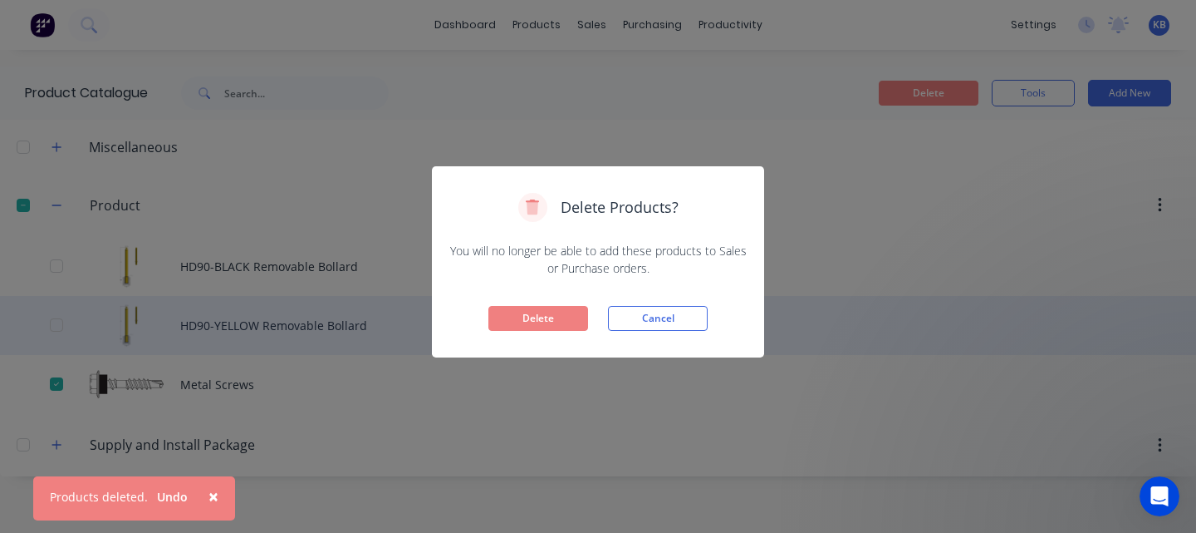
click at [544, 327] on button "Delete" at bounding box center [539, 318] width 100 height 25
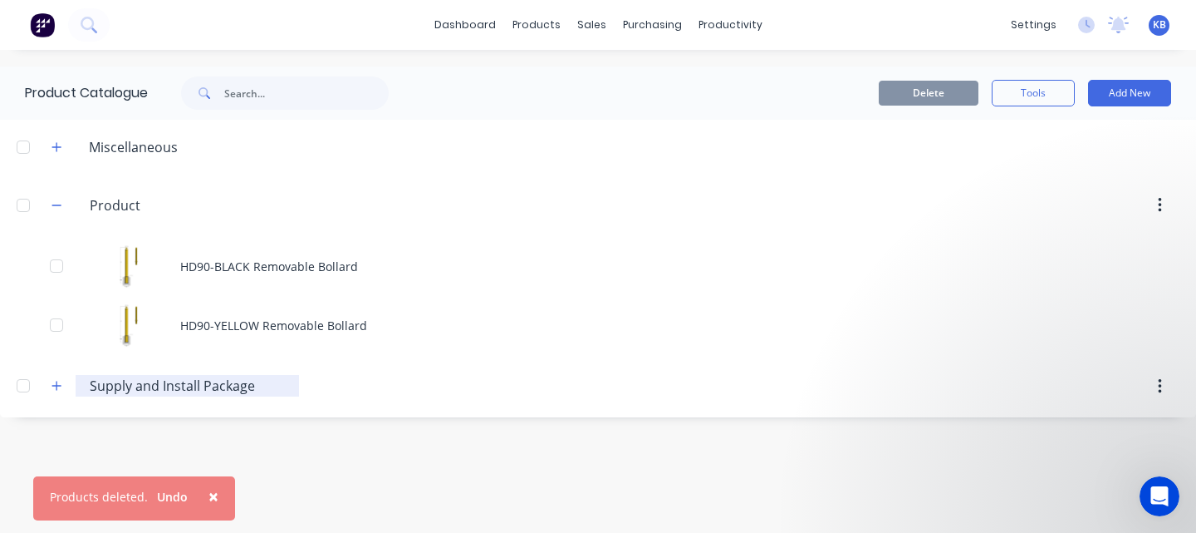
click at [228, 390] on input "Supply and Install Package" at bounding box center [188, 386] width 197 height 20
click at [56, 389] on icon "button" at bounding box center [56, 385] width 9 height 9
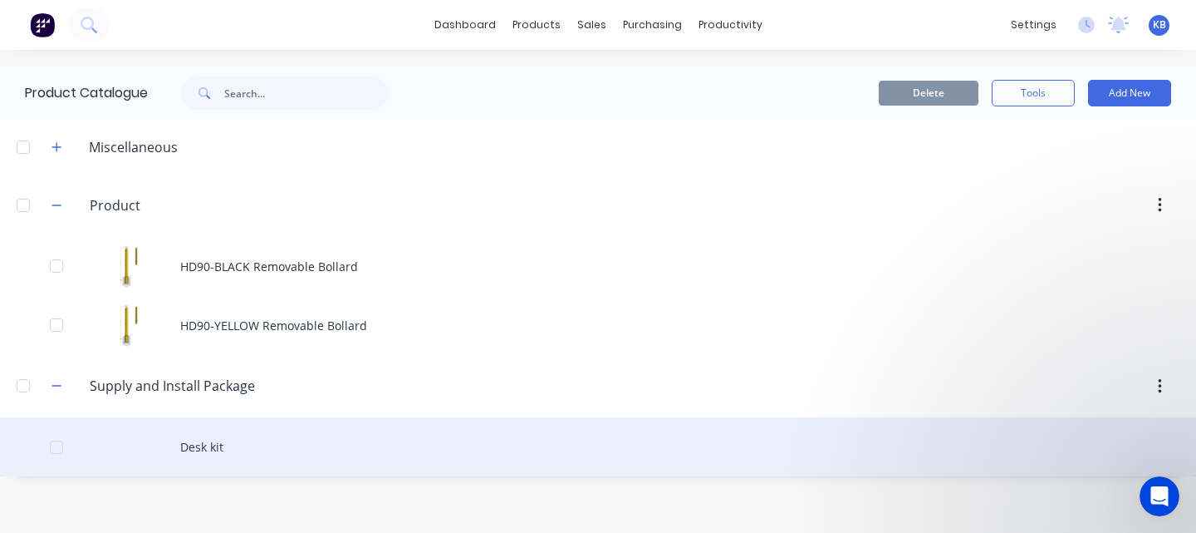
click at [204, 443] on div "Desk kit" at bounding box center [598, 446] width 1196 height 59
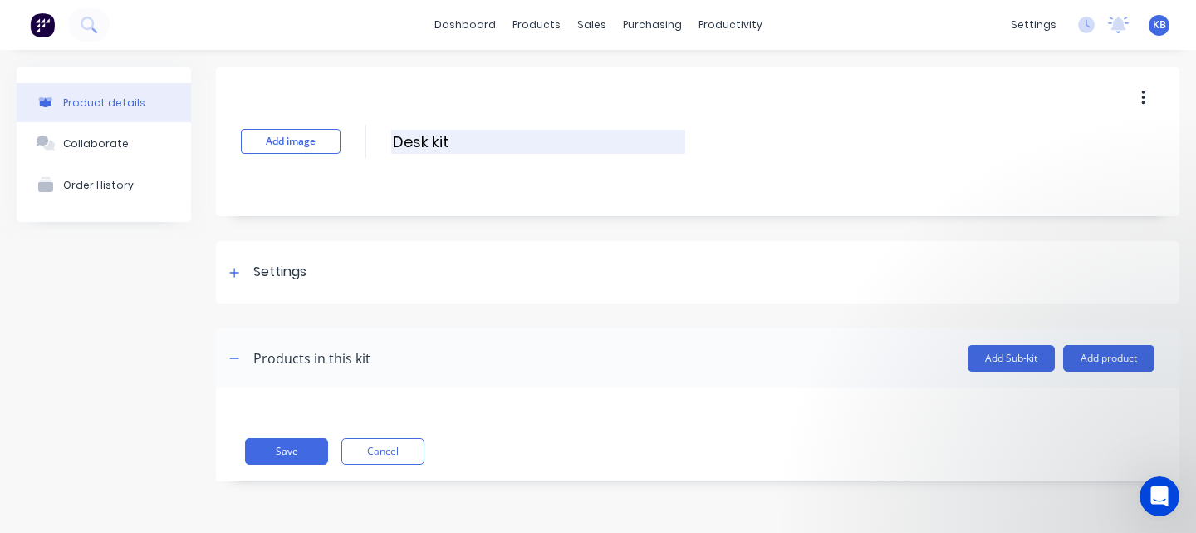
drag, startPoint x: 454, startPoint y: 142, endPoint x: 392, endPoint y: 140, distance: 61.5
click at [392, 140] on input "Desk kit" at bounding box center [538, 142] width 294 height 24
type input "9"
type input "HD90 Supply and Install"
click at [240, 274] on div at bounding box center [234, 272] width 21 height 21
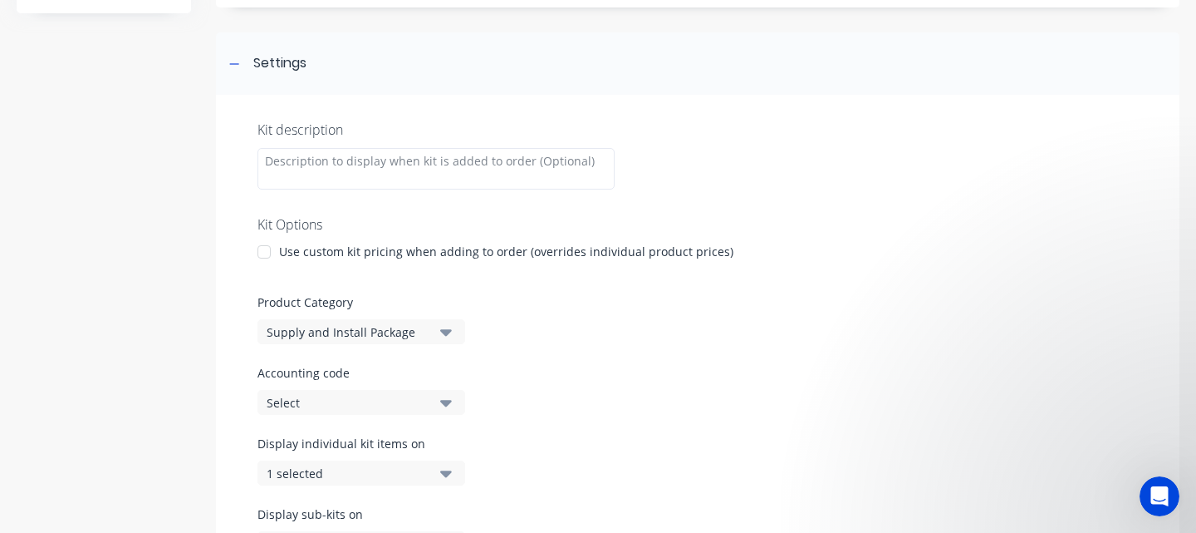
scroll to position [230, 0]
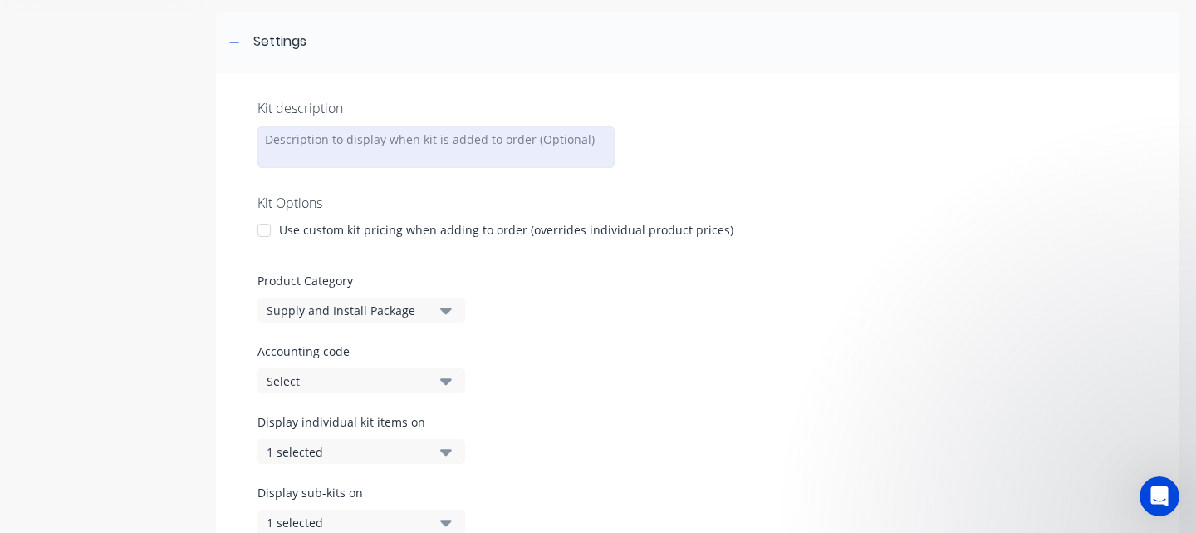
click at [360, 141] on div at bounding box center [436, 147] width 357 height 42
paste div
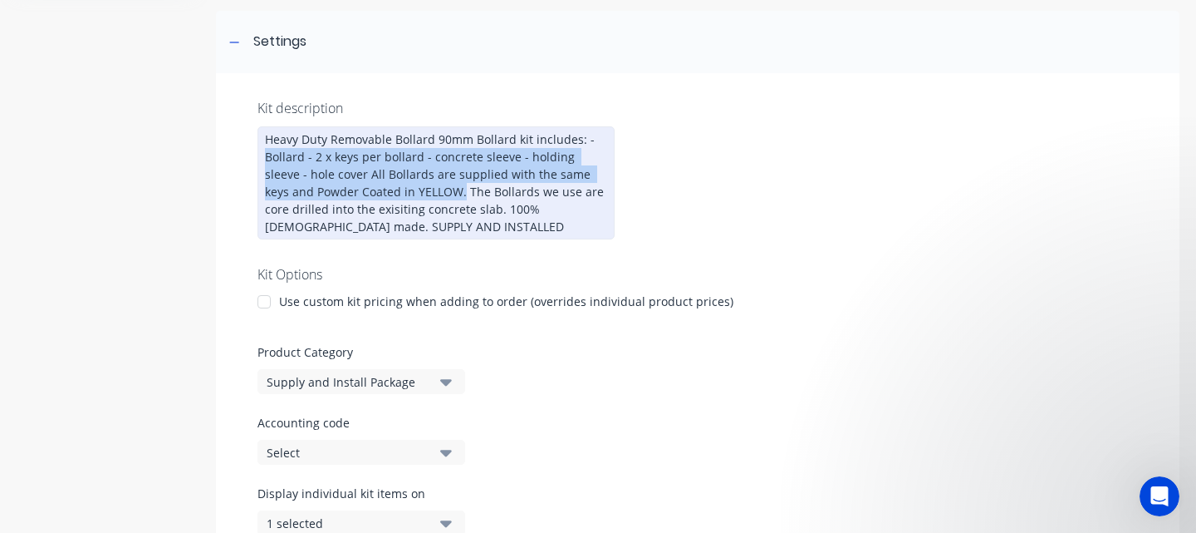
drag, startPoint x: 410, startPoint y: 194, endPoint x: 263, endPoint y: 159, distance: 151.9
click at [263, 159] on div "Heavy Duty Removable Bollard 90mm Bollard kit includes: - Bollard - 2 x keys pe…" at bounding box center [436, 182] width 357 height 113
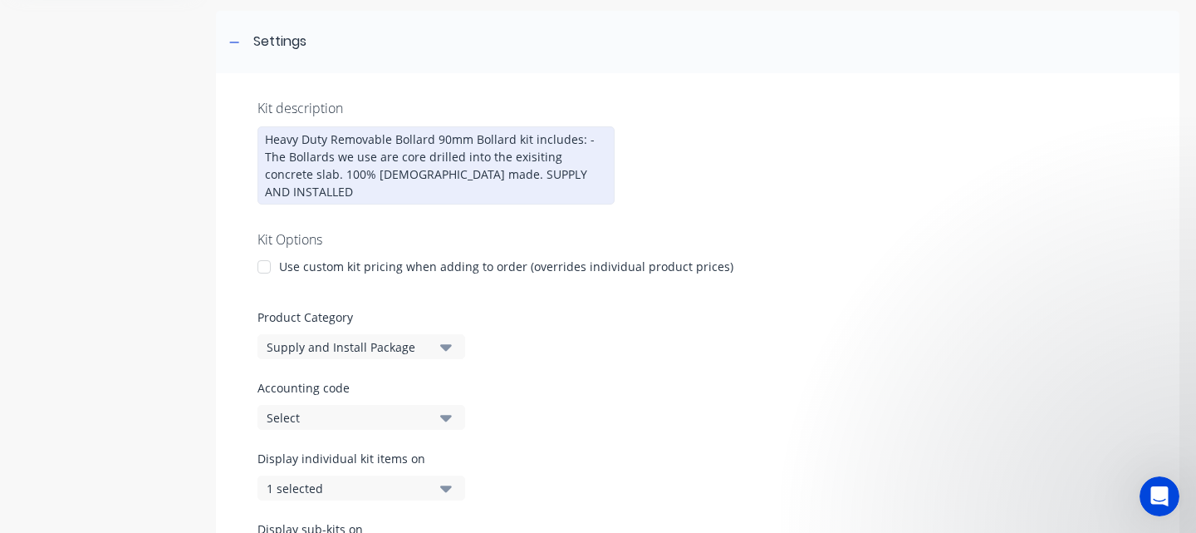
drag, startPoint x: 288, startPoint y: 159, endPoint x: 430, endPoint y: 163, distance: 141.3
click at [290, 159] on div "Heavy Duty Removable Bollard 90mm Bollard kit includes: - The Bollards we use a…" at bounding box center [436, 165] width 357 height 78
drag, startPoint x: 351, startPoint y: 158, endPoint x: 314, endPoint y: 157, distance: 37.4
click at [314, 157] on div "Heavy Duty Removable Bollard 90mm Bollard kit includes: - Bollards we use are c…" at bounding box center [436, 165] width 357 height 78
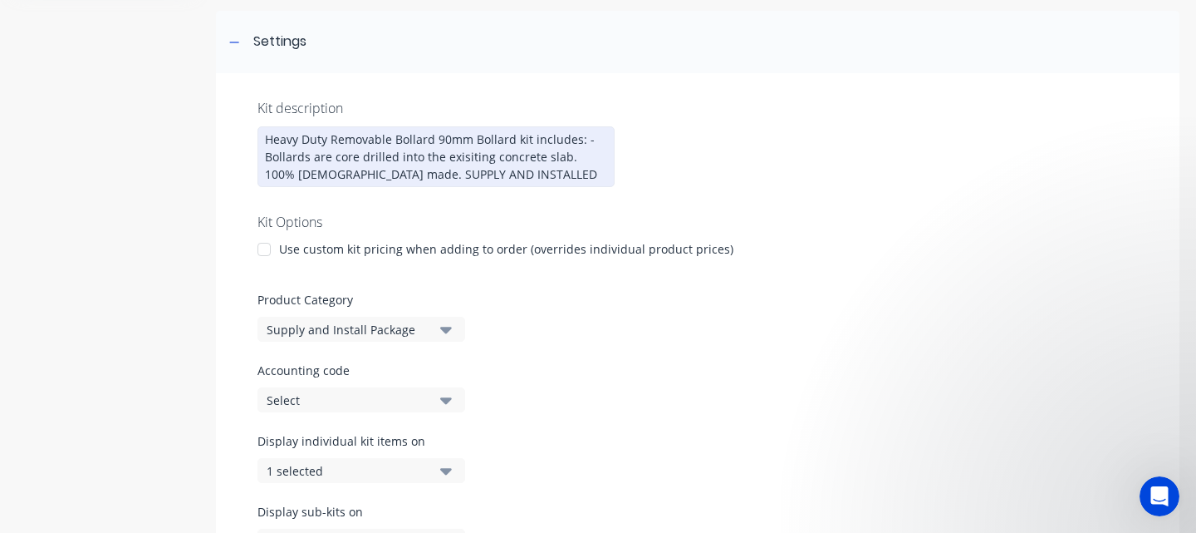
click at [565, 159] on div "Heavy Duty Removable Bollard 90mm Bollard kit includes: - Bollards are core dri…" at bounding box center [436, 156] width 357 height 61
click at [567, 159] on div "Heavy Duty Removable Bollard 90mm Bollard kit includes: - Bollards are core dri…" at bounding box center [436, 156] width 357 height 61
drag, startPoint x: 566, startPoint y: 158, endPoint x: 253, endPoint y: 160, distance: 313.2
click at [253, 160] on div "Kit description Heavy Duty Removable Bollard 90mm Bollard kit includes: - Bolla…" at bounding box center [698, 335] width 964 height 525
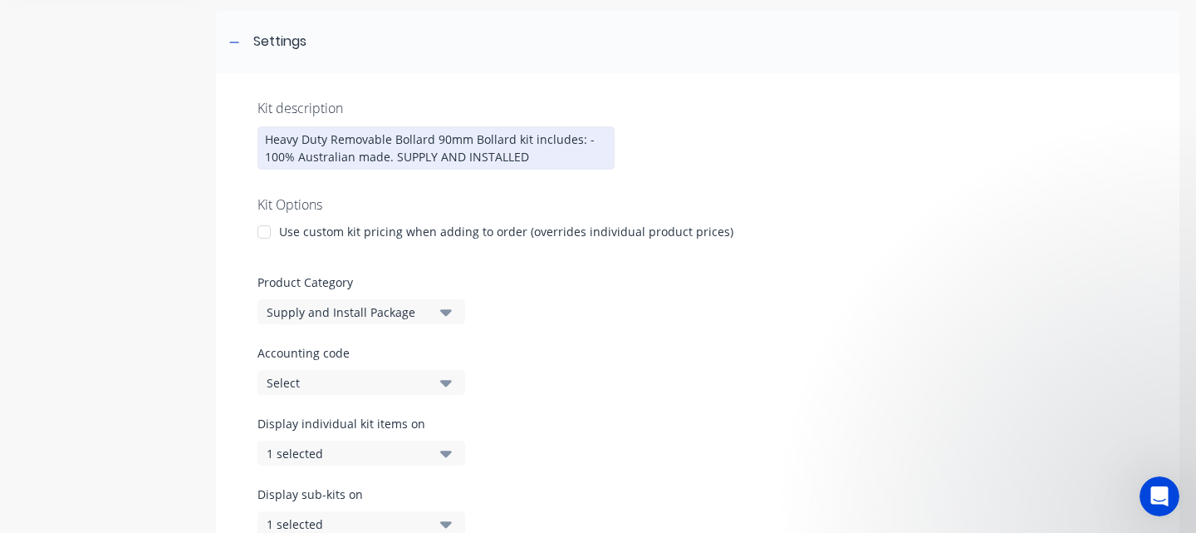
drag, startPoint x: 528, startPoint y: 140, endPoint x: 629, endPoint y: 150, distance: 100.9
click at [528, 140] on div "Heavy Duty Removable Bollard 90mm Bollard kit includes: - 100% Australian made.…" at bounding box center [436, 147] width 357 height 43
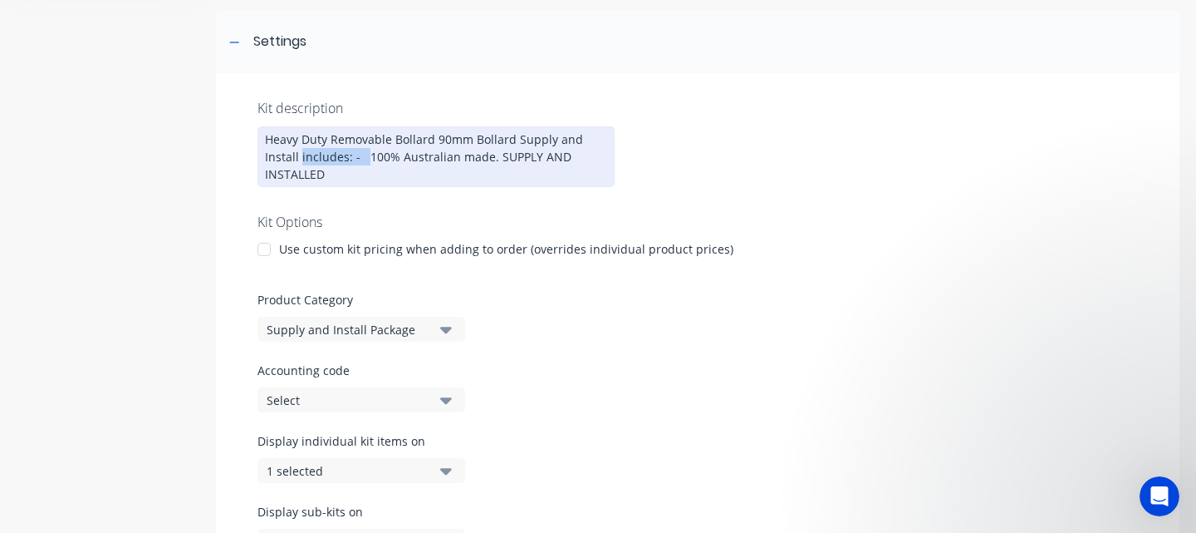
drag, startPoint x: 365, startPoint y: 158, endPoint x: 299, endPoint y: 160, distance: 65.7
click at [299, 160] on div "Heavy Duty Removable Bollard 90mm Bollard Supply and Install includes: - 100% A…" at bounding box center [436, 156] width 357 height 61
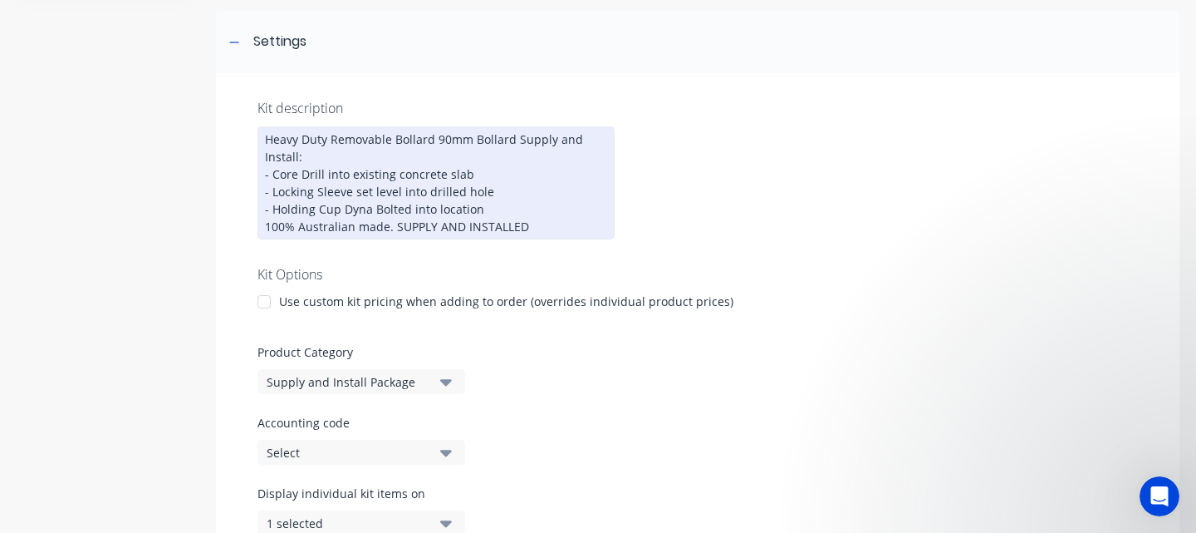
click at [374, 211] on div "Heavy Duty Removable Bollard 90mm Bollard Supply and Install: - Core Drill into…" at bounding box center [436, 182] width 357 height 113
click at [410, 209] on div "Heavy Duty Removable Bollard 90mm Bollard Supply and Install: - Core Drill into…" at bounding box center [436, 182] width 357 height 113
click at [481, 210] on div "Heavy Duty Removable Bollard 90mm Bollard Supply and Install: - Core Drill into…" at bounding box center [436, 182] width 357 height 113
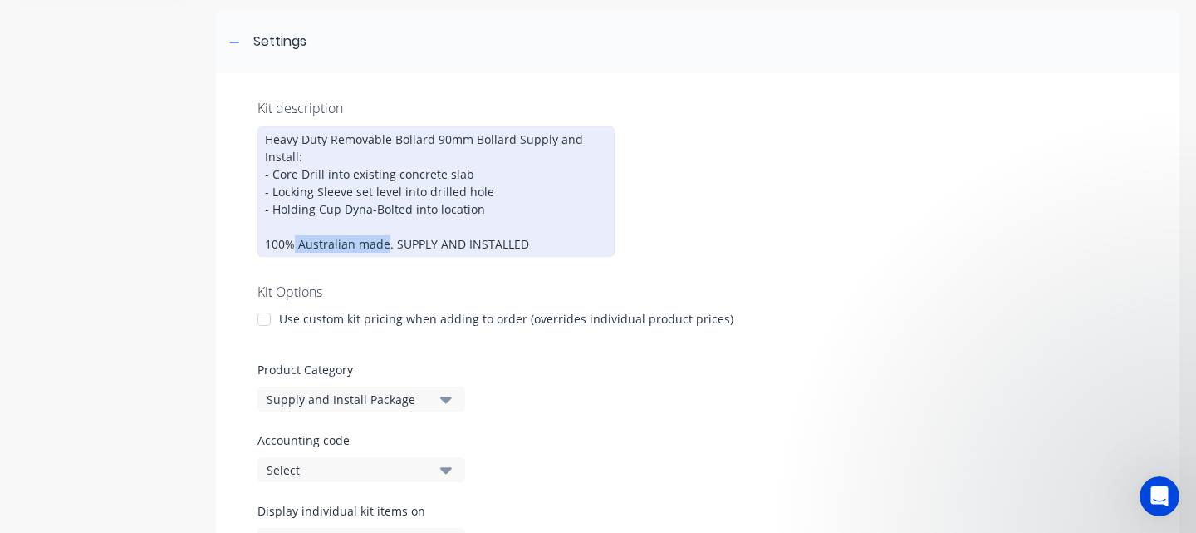
drag, startPoint x: 386, startPoint y: 246, endPoint x: 516, endPoint y: 238, distance: 129.8
click at [295, 245] on div "Heavy Duty Removable Bollard 90mm Bollard Supply and Install: - Core Drill into…" at bounding box center [436, 191] width 357 height 130
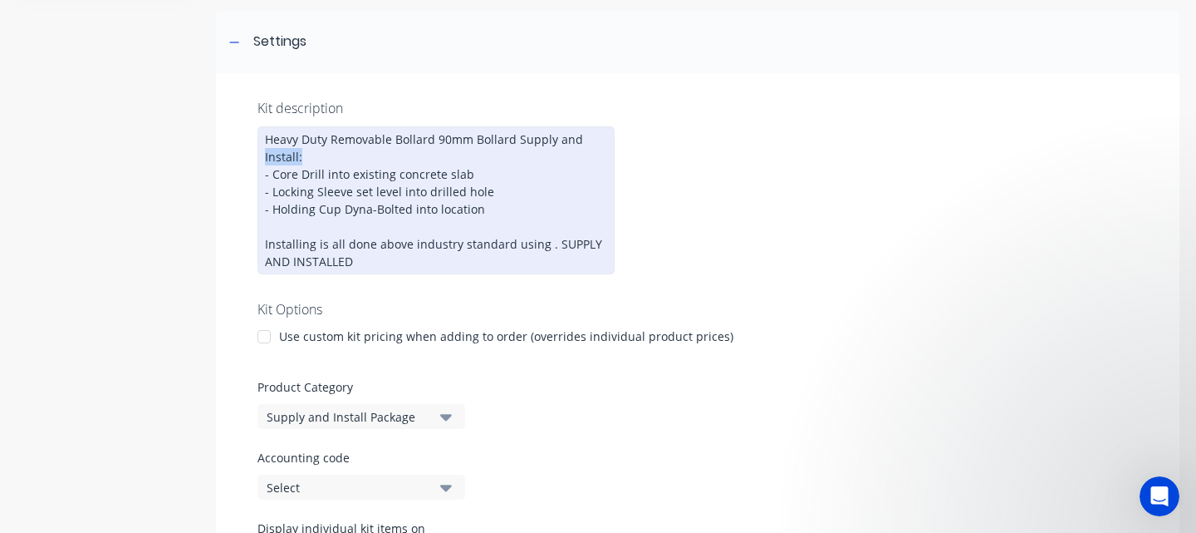
drag, startPoint x: 302, startPoint y: 157, endPoint x: 247, endPoint y: 158, distance: 55.7
click at [247, 158] on div "Kit description Heavy Duty Removable Bollard 90mm Bollard Supply and Install: -…" at bounding box center [698, 379] width 964 height 612
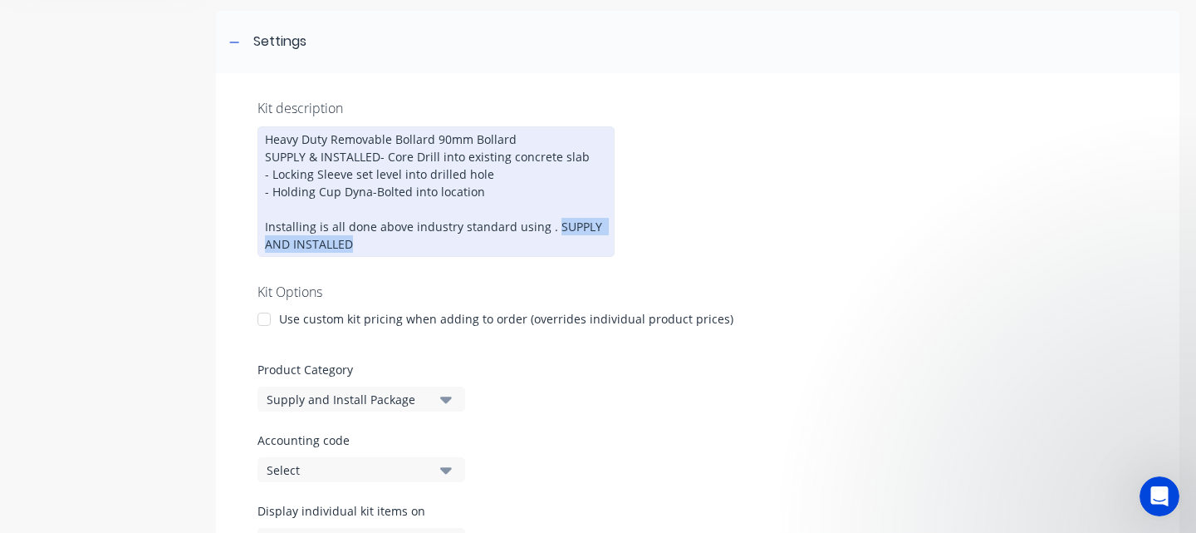
drag, startPoint x: 351, startPoint y: 263, endPoint x: 549, endPoint y: 246, distance: 198.5
click at [549, 246] on div "Heavy Duty Removable Bollard 90mm Bollard SUPPLY & INSTALLED - Core Drill into …" at bounding box center [436, 191] width 357 height 130
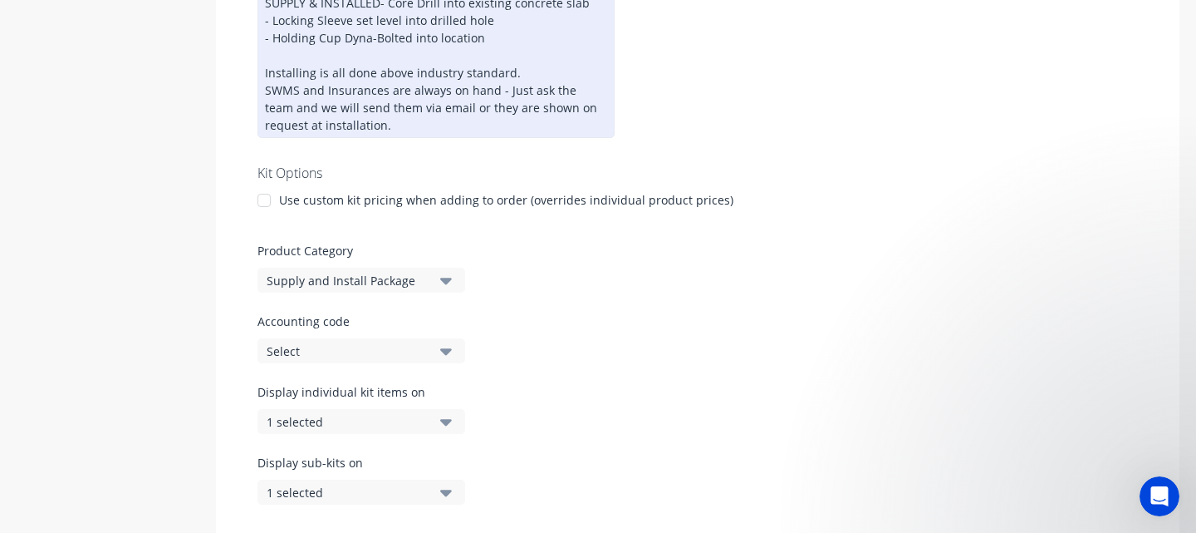
scroll to position [385, 0]
click at [268, 216] on div at bounding box center [264, 199] width 33 height 33
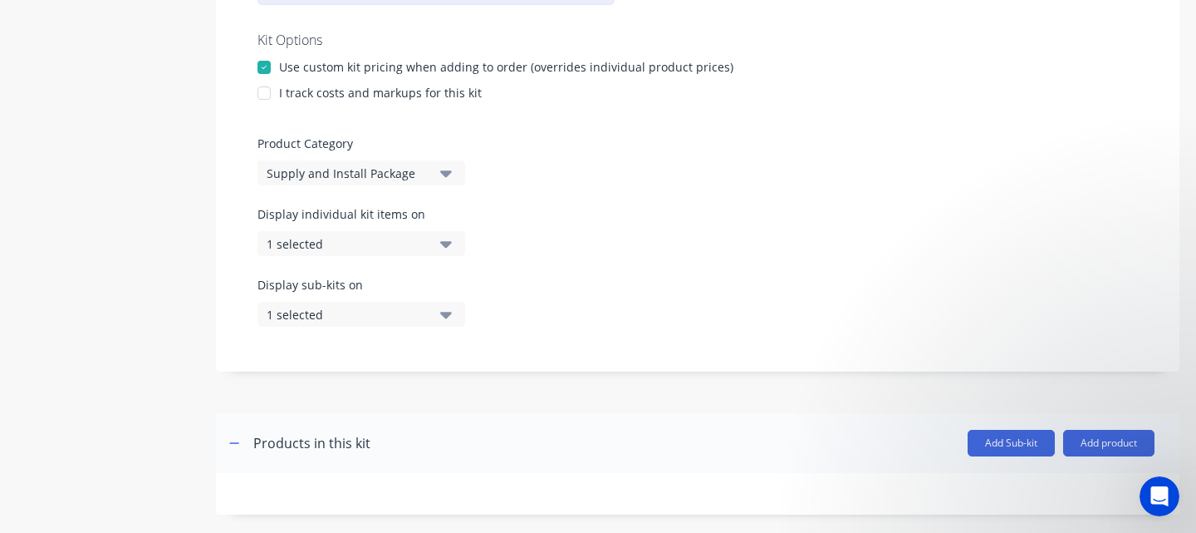
scroll to position [522, 0]
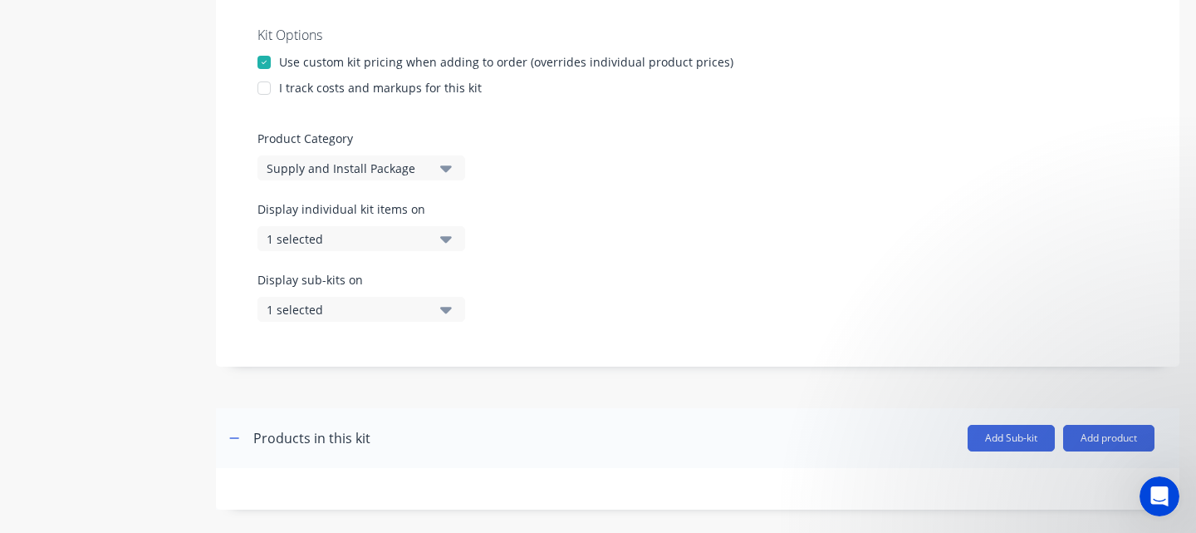
click at [267, 77] on div at bounding box center [264, 62] width 33 height 33
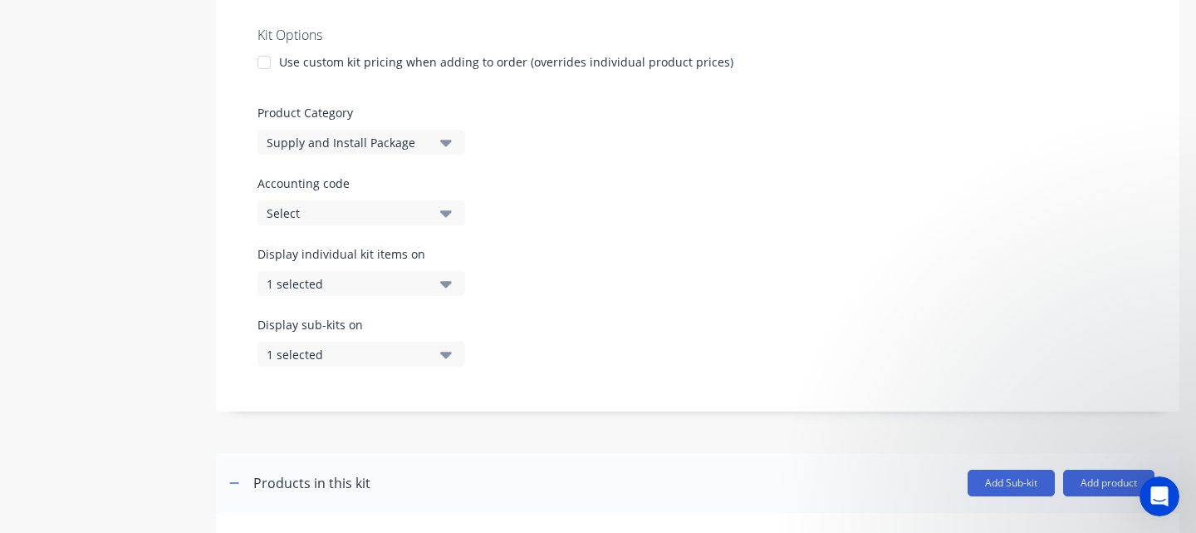
click at [450, 146] on icon "button" at bounding box center [446, 143] width 12 height 7
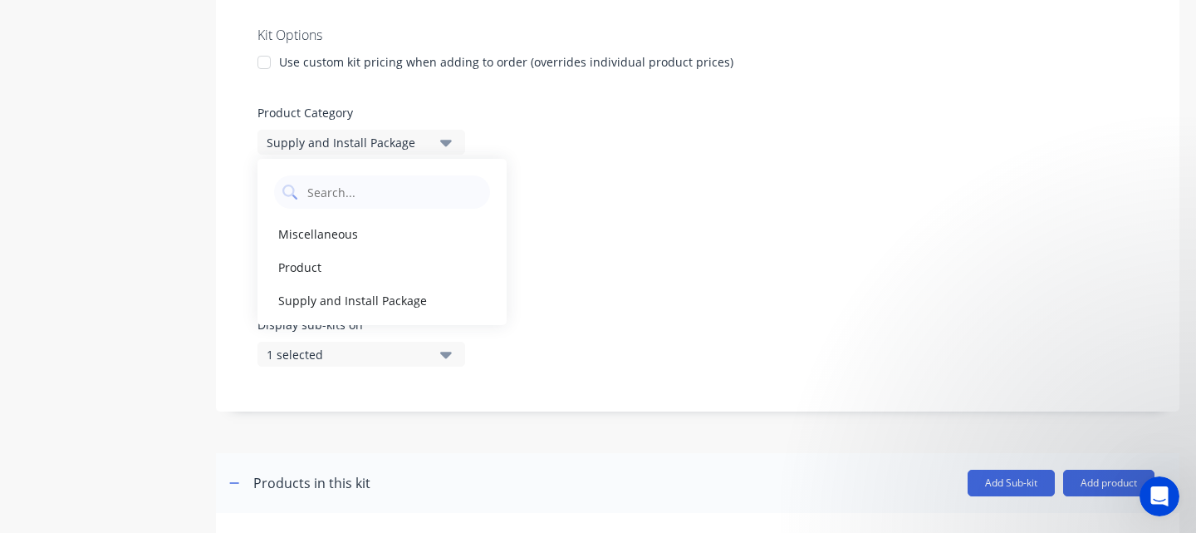
drag, startPoint x: 616, startPoint y: 154, endPoint x: 534, endPoint y: 145, distance: 81.8
click at [615, 154] on div "Product Category Supply and Install Package" at bounding box center [698, 129] width 881 height 51
click at [267, 75] on div at bounding box center [264, 62] width 33 height 33
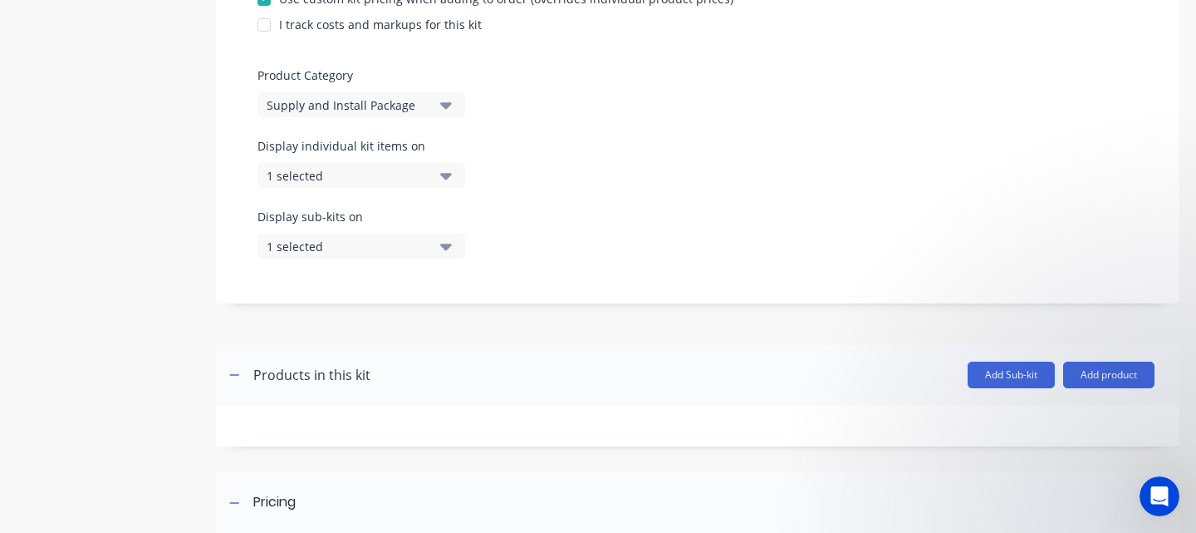
scroll to position [590, 0]
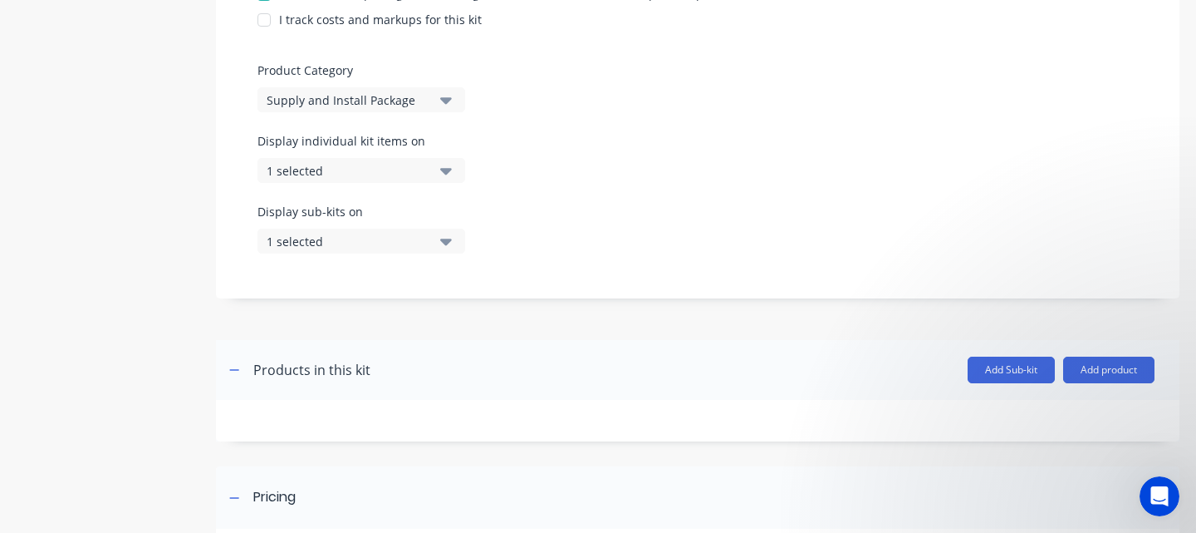
click at [452, 183] on button "1 selected" at bounding box center [362, 170] width 208 height 25
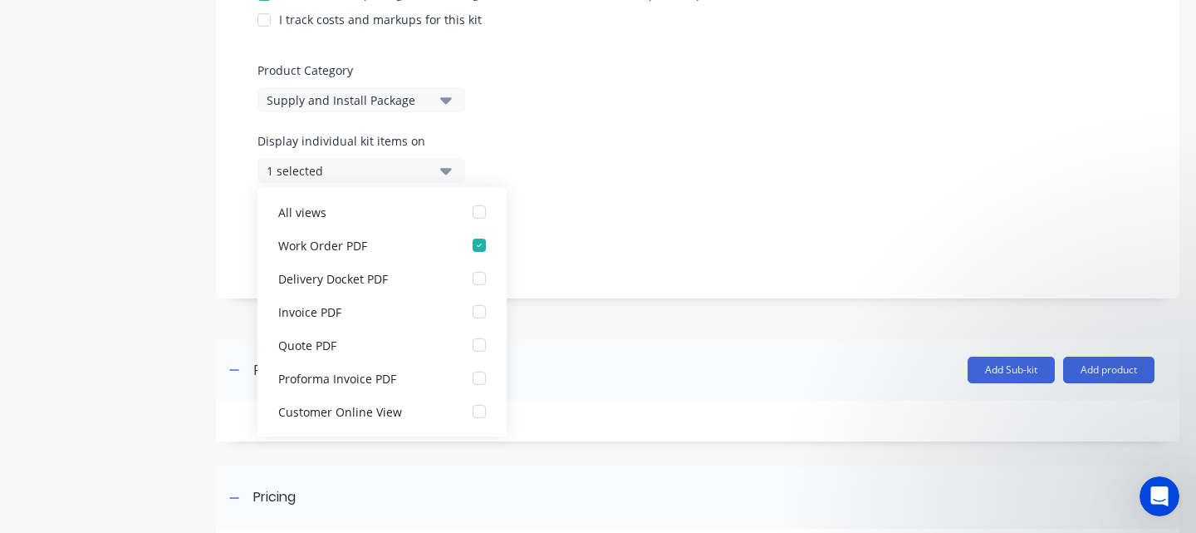
click at [541, 165] on div "Display individual kit items on 1 selected" at bounding box center [698, 167] width 881 height 71
click at [446, 179] on icon "button" at bounding box center [446, 170] width 12 height 18
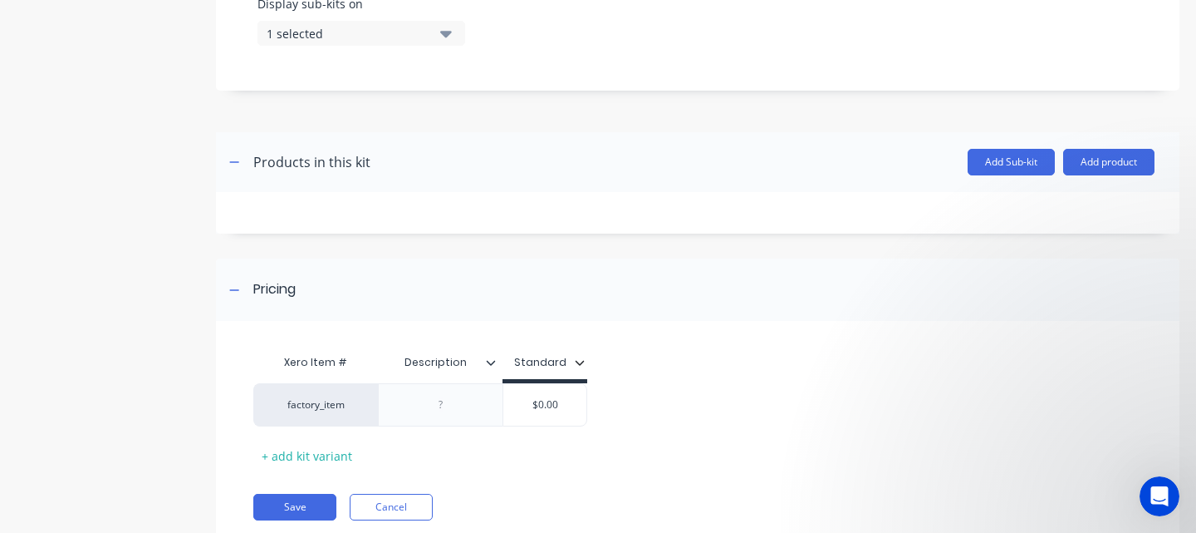
scroll to position [823, 0]
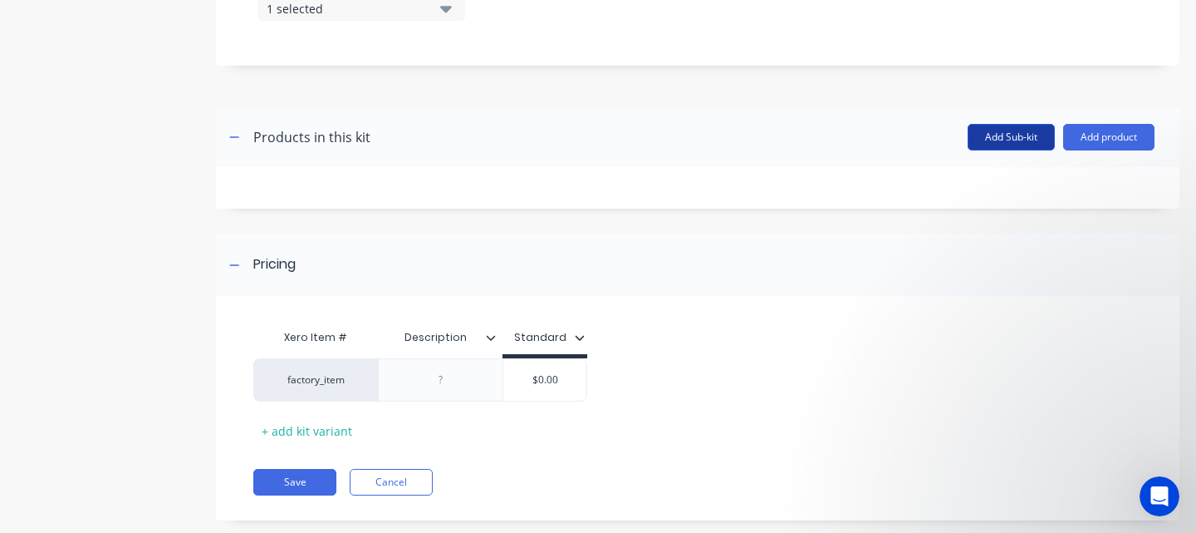
click at [1015, 150] on button "Add Sub-kit" at bounding box center [1011, 137] width 87 height 27
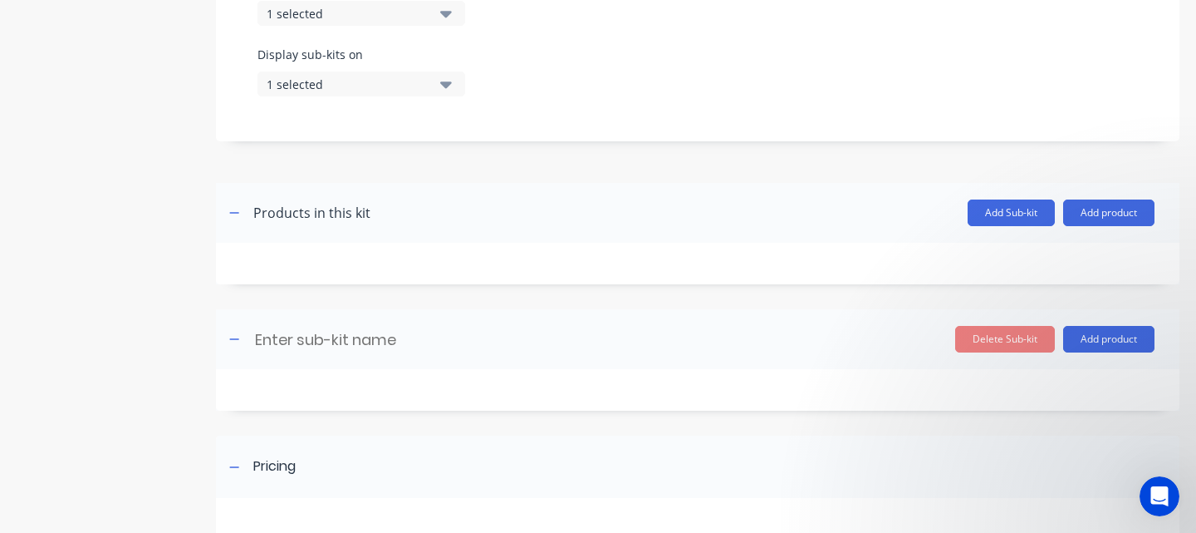
scroll to position [836, 0]
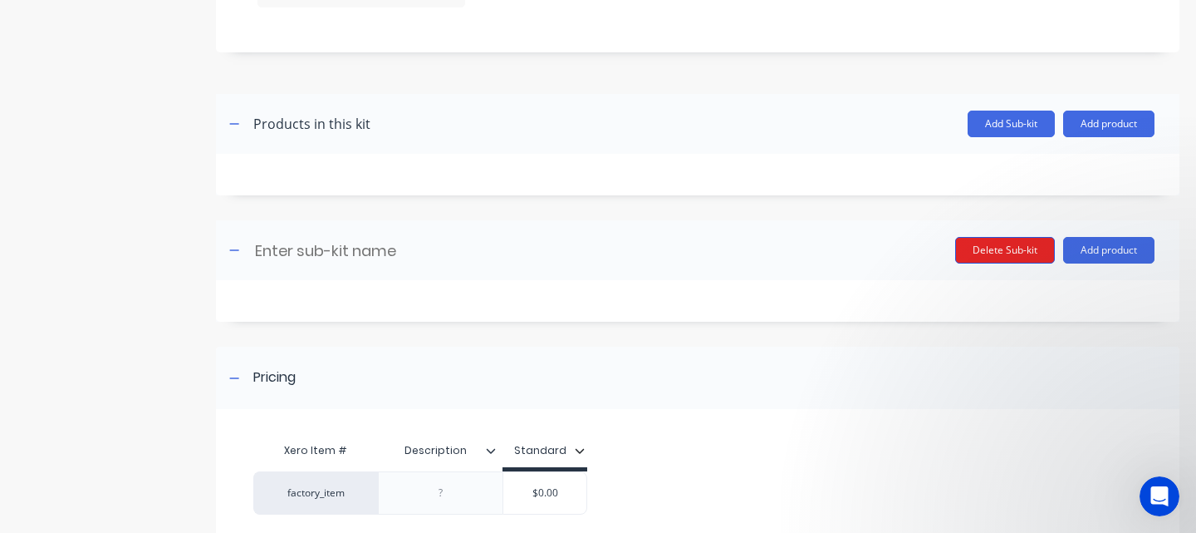
click at [1023, 263] on button "Delete Sub-kit" at bounding box center [1005, 250] width 100 height 27
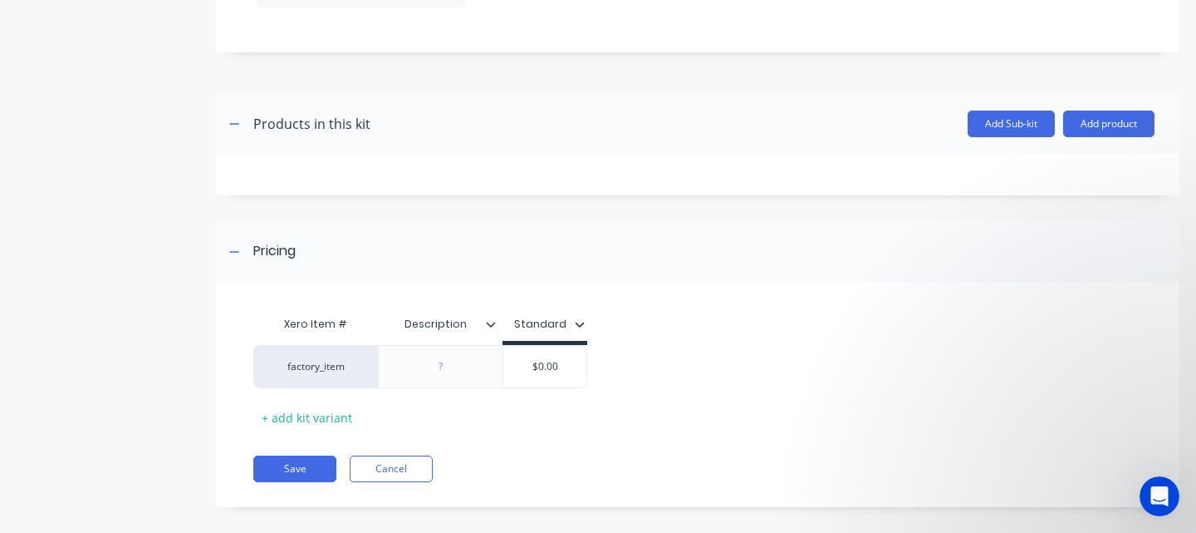
click at [312, 134] on div "Products in this kit" at bounding box center [311, 124] width 117 height 20
drag, startPoint x: 248, startPoint y: 143, endPoint x: 240, endPoint y: 142, distance: 8.3
click at [248, 137] on div "Products in this kit" at bounding box center [297, 124] width 146 height 27
click at [238, 130] on icon "button" at bounding box center [234, 124] width 10 height 12
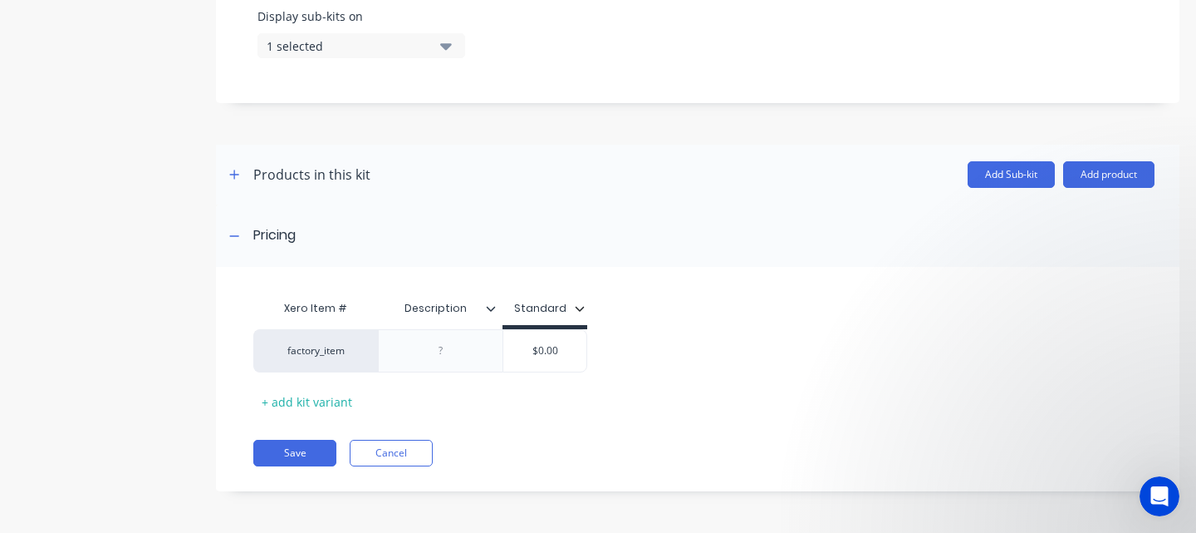
scroll to position [803, 0]
click at [377, 446] on button "Cancel" at bounding box center [391, 453] width 83 height 27
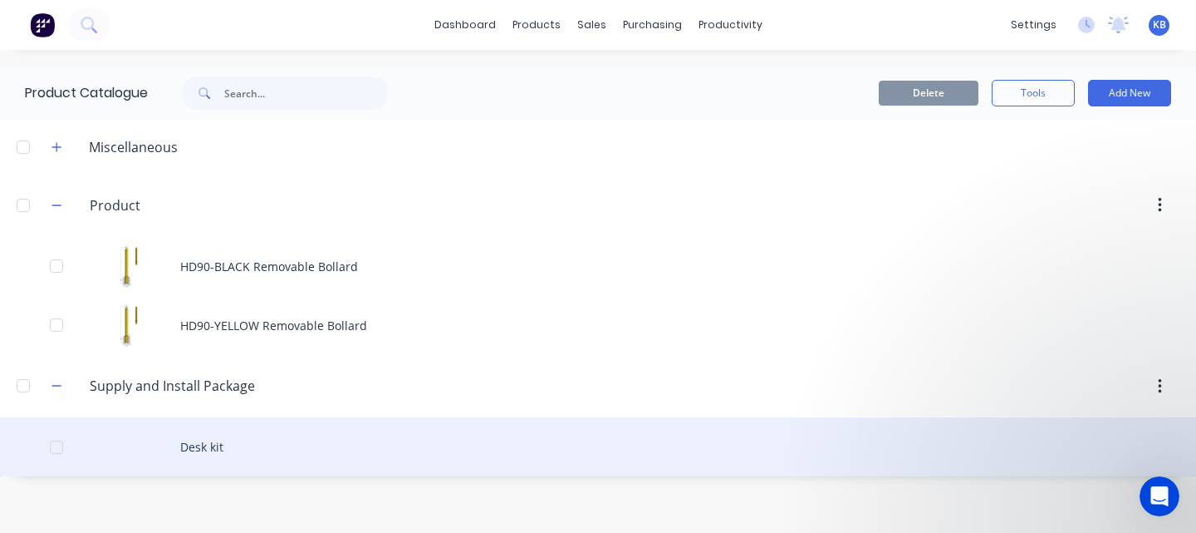
click at [228, 442] on div "Desk kit" at bounding box center [598, 446] width 1196 height 59
